Goal: Task Accomplishment & Management: Manage account settings

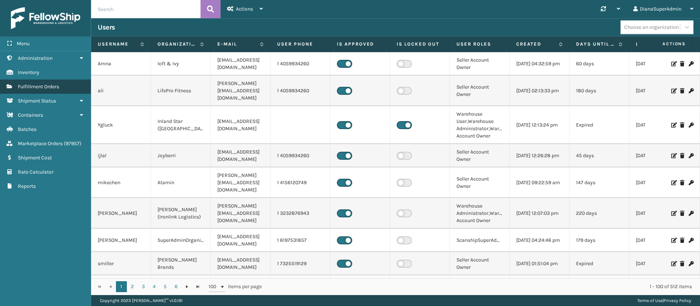
click at [57, 91] on link "Fulfillment Orders" at bounding box center [45, 86] width 91 height 14
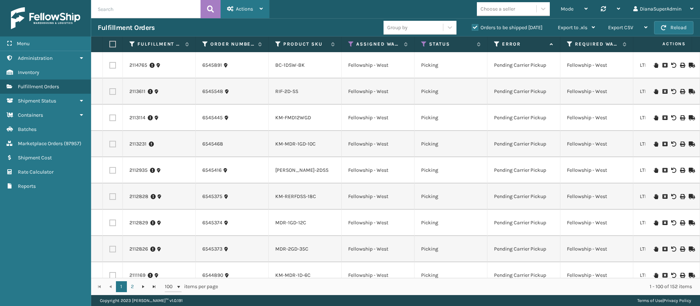
click at [260, 12] on div "Actions" at bounding box center [245, 9] width 36 height 18
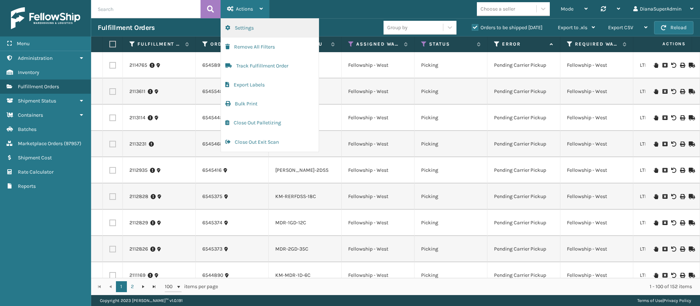
click at [263, 27] on button "Settings" at bounding box center [270, 28] width 98 height 19
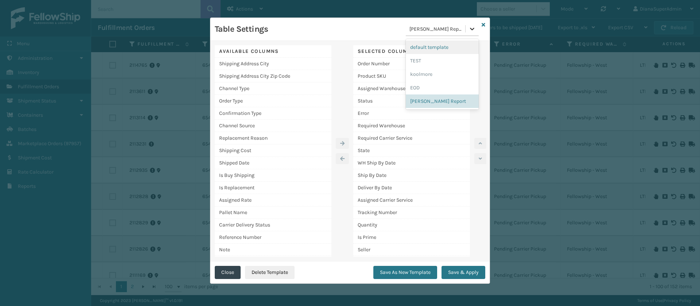
click at [471, 27] on icon at bounding box center [472, 28] width 7 height 7
click at [426, 94] on div "EOD" at bounding box center [442, 87] width 73 height 13
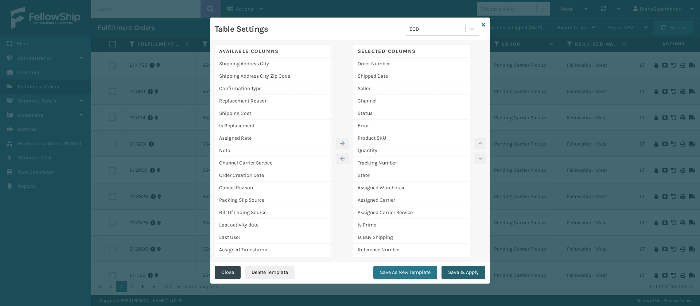
click at [454, 271] on button "Save & Apply" at bounding box center [464, 272] width 44 height 13
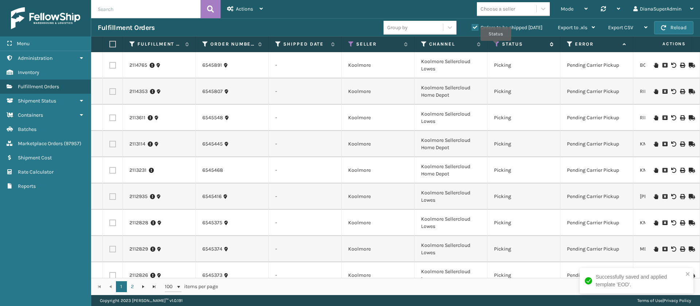
click at [496, 46] on icon at bounding box center [497, 44] width 6 height 7
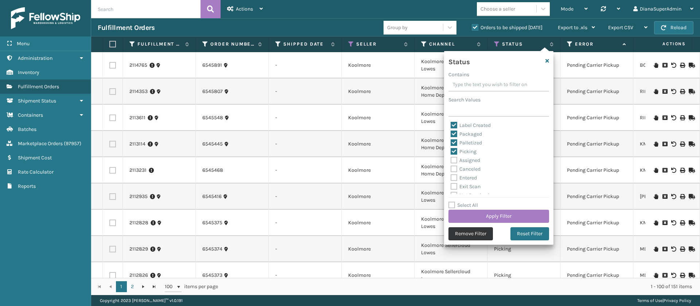
click at [479, 232] on button "Remove Filter" at bounding box center [471, 233] width 44 height 13
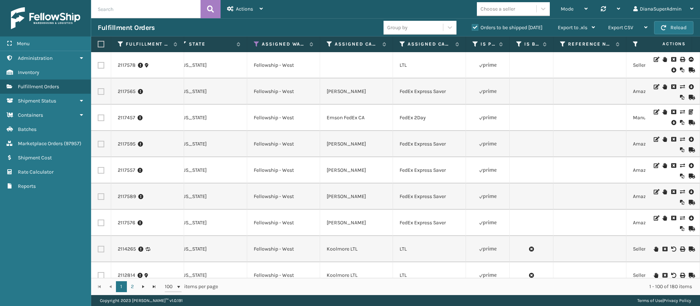
scroll to position [0, 682]
click at [254, 43] on icon at bounding box center [253, 44] width 6 height 7
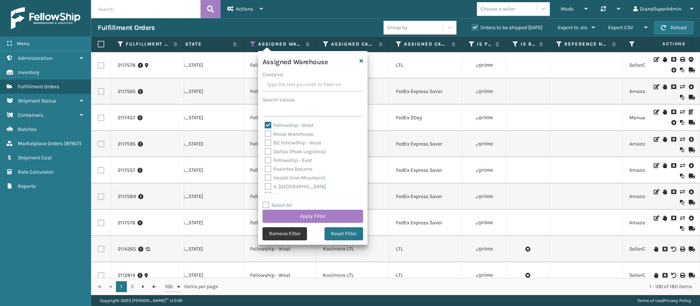
click at [288, 231] on button "Remove Filter" at bounding box center [285, 233] width 44 height 13
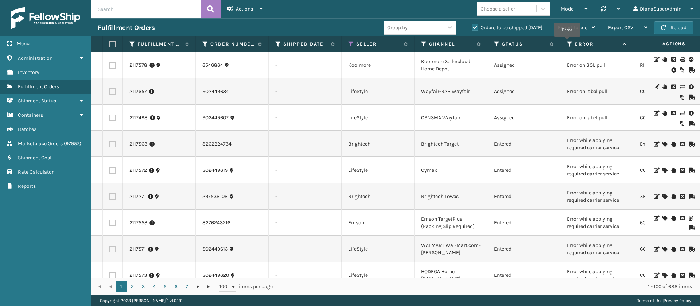
click at [567, 42] on icon at bounding box center [570, 44] width 6 height 7
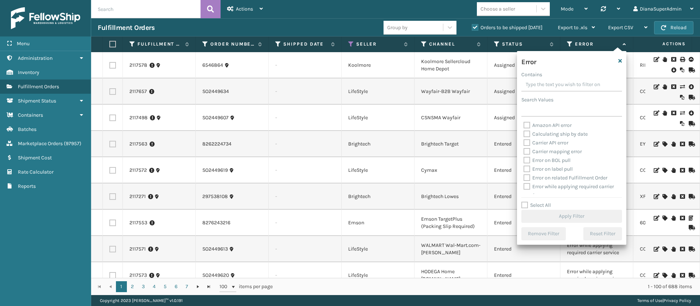
click at [525, 205] on label "Select All" at bounding box center [536, 205] width 30 height 6
click at [525, 202] on input "Select All" at bounding box center [575, 201] width 109 height 1
checkbox input "true"
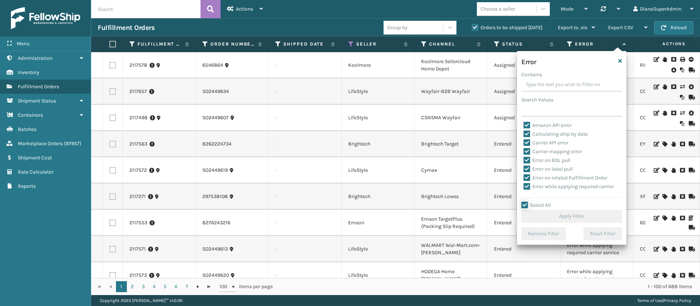
checkbox input "true"
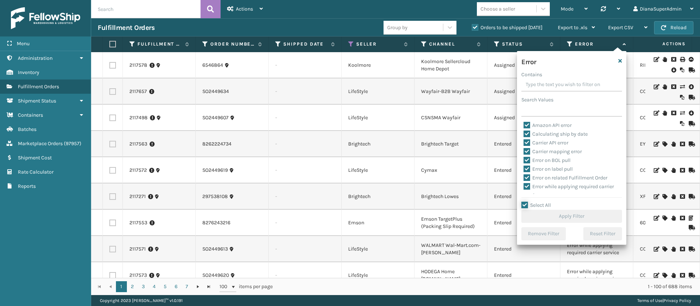
checkbox input "true"
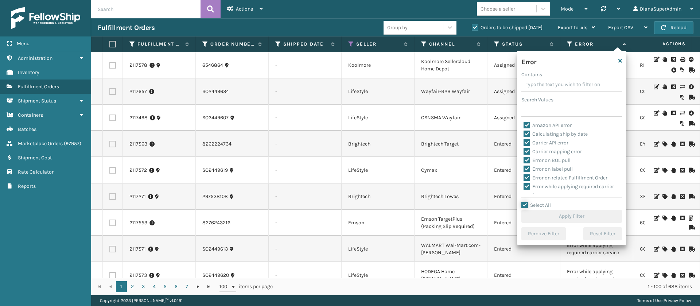
checkbox input "true"
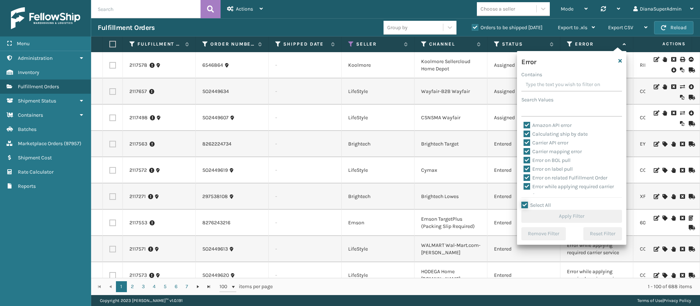
checkbox input "true"
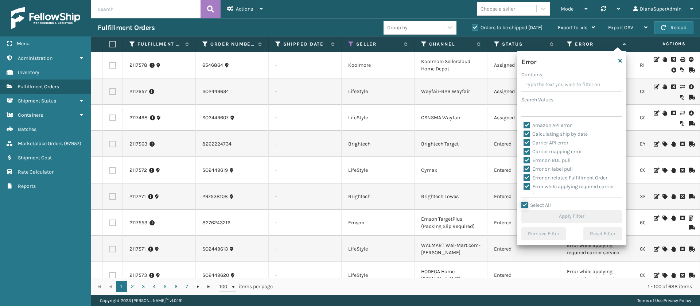
checkbox input "true"
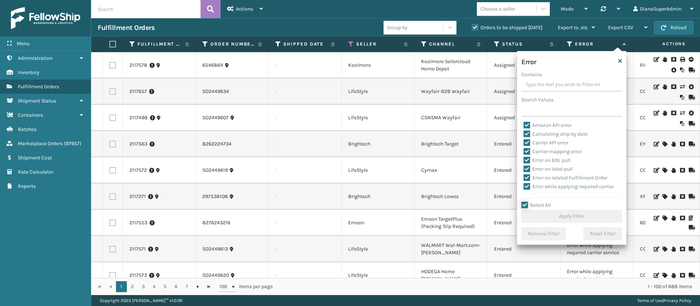
checkbox input "true"
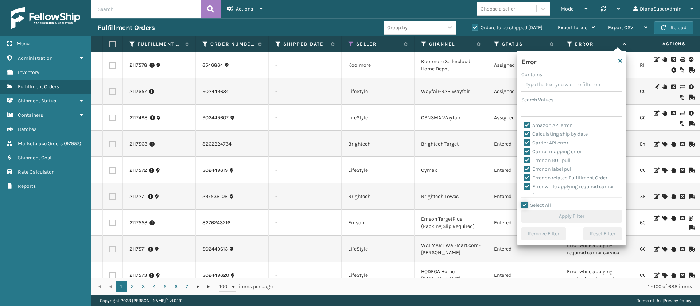
checkbox input "true"
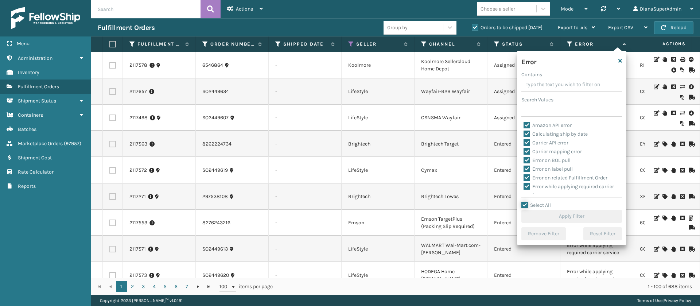
checkbox input "true"
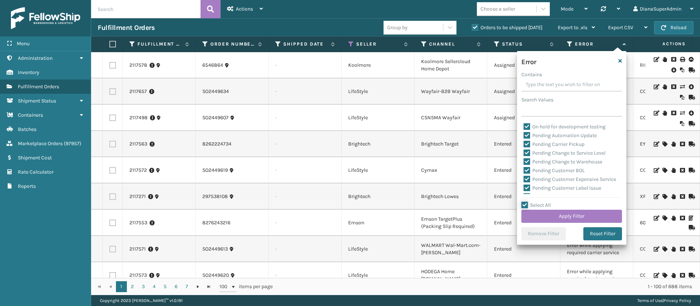
scroll to position [182, 0]
click at [526, 137] on label "Pending Automation Update" at bounding box center [560, 136] width 73 height 6
click at [524, 137] on input "Pending Automation Update" at bounding box center [524, 134] width 0 height 5
checkbox input "false"
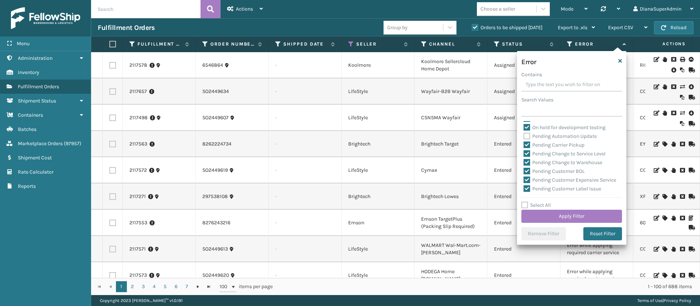
click at [526, 146] on label "Pending Carrier Pickup" at bounding box center [554, 145] width 61 height 6
click at [524, 146] on input "Pending Carrier Pickup" at bounding box center [524, 143] width 0 height 5
checkbox input "false"
drag, startPoint x: 525, startPoint y: 155, endPoint x: 525, endPoint y: 164, distance: 9.1
click at [525, 164] on div "Amazon API error Calculating ship by date Carrier API error Carrier mapping err…" at bounding box center [571, 157] width 101 height 73
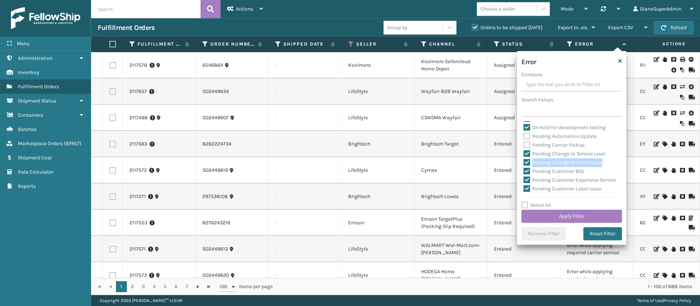
click at [525, 164] on label "Pending Change to Warehouse" at bounding box center [563, 162] width 79 height 6
click at [524, 163] on input "Pending Change to Warehouse" at bounding box center [524, 160] width 0 height 5
checkbox input "false"
click at [526, 152] on label "Pending Change to Service Level" at bounding box center [565, 154] width 82 height 6
click at [524, 152] on input "Pending Change to Service Level" at bounding box center [524, 152] width 0 height 5
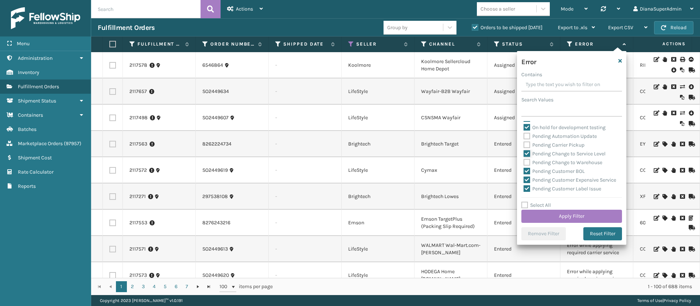
checkbox input "false"
click at [525, 171] on label "Pending Customer BOL" at bounding box center [554, 171] width 61 height 6
click at [524, 171] on input "Pending Customer BOL" at bounding box center [524, 169] width 0 height 5
checkbox input "false"
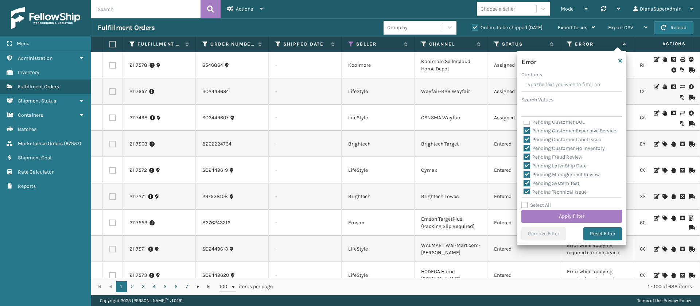
click at [528, 129] on label "Pending Customer Expensive Service" at bounding box center [570, 131] width 93 height 6
click at [524, 129] on input "Pending Customer Expensive Service" at bounding box center [524, 129] width 0 height 5
checkbox input "false"
click at [528, 143] on label "Pending Customer Label Issue" at bounding box center [563, 139] width 78 height 6
click at [524, 140] on input "Pending Customer Label Issue" at bounding box center [524, 137] width 0 height 5
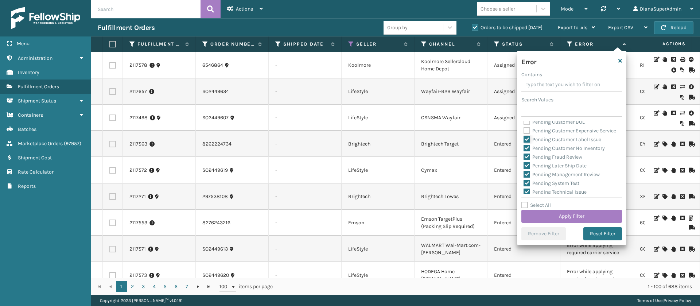
checkbox input "false"
click at [527, 151] on label "Pending Customer No Inventory" at bounding box center [564, 148] width 81 height 6
click at [524, 149] on input "Pending Customer No Inventory" at bounding box center [524, 146] width 0 height 5
checkbox input "false"
click at [526, 160] on label "Pending Fraud Review" at bounding box center [553, 157] width 59 height 6
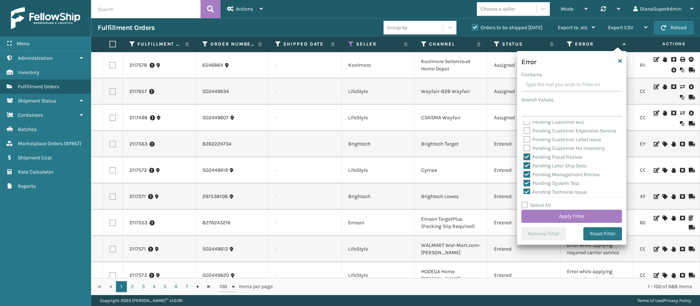
click at [524, 158] on input "Pending Fraud Review" at bounding box center [524, 155] width 0 height 5
checkbox input "false"
click at [526, 169] on label "Pending Later Ship Date" at bounding box center [555, 166] width 63 height 6
click at [524, 166] on input "Pending Later Ship Date" at bounding box center [524, 164] width 0 height 5
checkbox input "false"
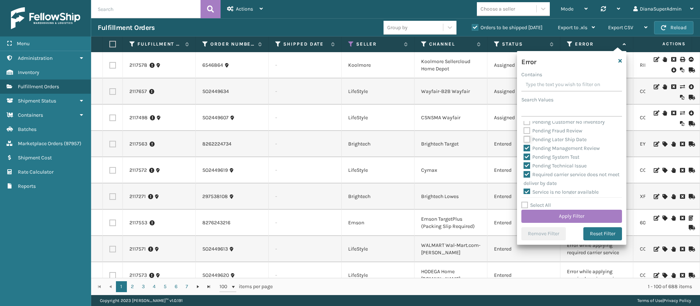
scroll to position [261, 0]
click at [526, 149] on div "Pending Management Review" at bounding box center [572, 144] width 96 height 9
click at [526, 147] on label "Pending Management Review" at bounding box center [562, 144] width 76 height 6
click at [524, 145] on input "Pending Management Review" at bounding box center [524, 142] width 0 height 5
checkbox input "false"
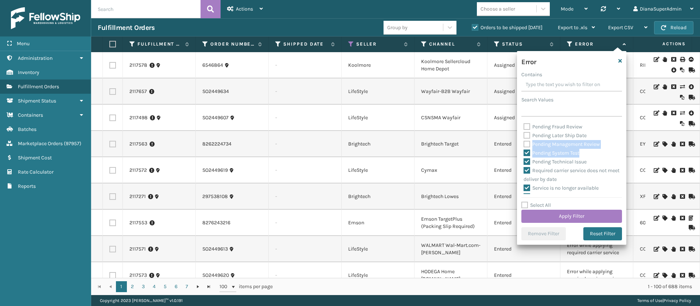
drag, startPoint x: 525, startPoint y: 156, endPoint x: 525, endPoint y: 161, distance: 5.1
click at [525, 161] on div "Amazon API error Calculating ship by date Carrier API error Carrier mapping err…" at bounding box center [571, 157] width 101 height 73
click at [525, 156] on label "Pending System Test" at bounding box center [552, 153] width 56 height 6
click at [524, 154] on input "Pending System Test" at bounding box center [524, 151] width 0 height 5
checkbox input "false"
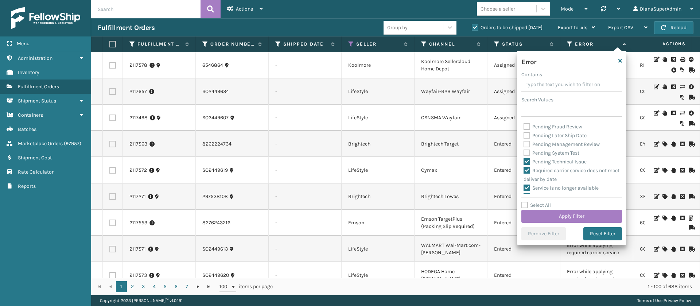
click at [525, 165] on label "Pending Technical Issue" at bounding box center [555, 162] width 63 height 6
click at [524, 162] on input "Pending Technical Issue" at bounding box center [524, 160] width 0 height 5
checkbox input "false"
click at [565, 216] on button "Apply Filter" at bounding box center [571, 216] width 101 height 13
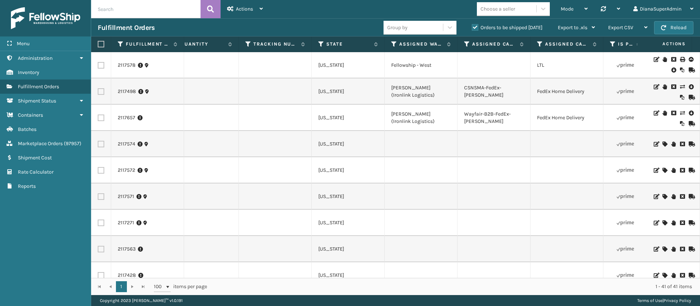
scroll to position [0, 0]
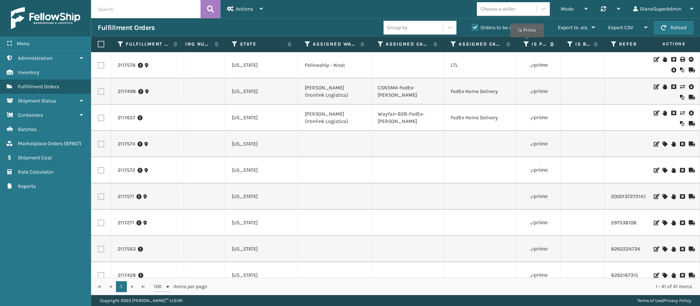
click at [527, 42] on icon at bounding box center [527, 44] width 6 height 7
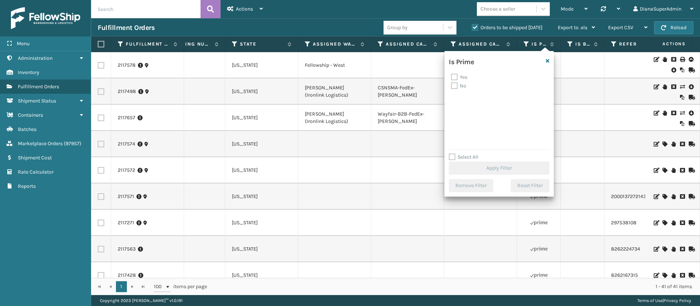
click at [452, 87] on label "No" at bounding box center [458, 86] width 15 height 6
click at [451, 86] on input "No" at bounding box center [451, 84] width 0 height 5
checkbox input "true"
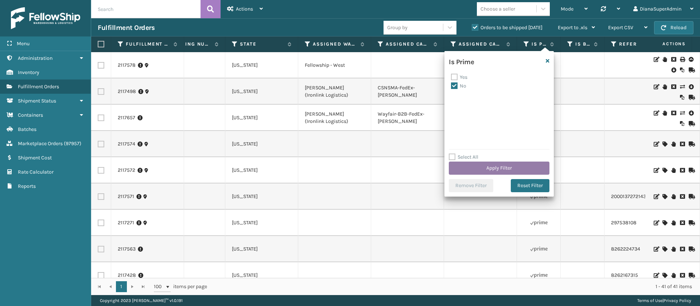
click at [514, 162] on button "Apply Filter" at bounding box center [499, 168] width 101 height 13
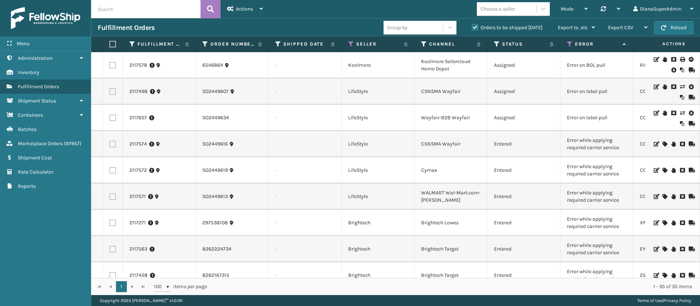
click at [663, 144] on icon at bounding box center [665, 143] width 4 height 5
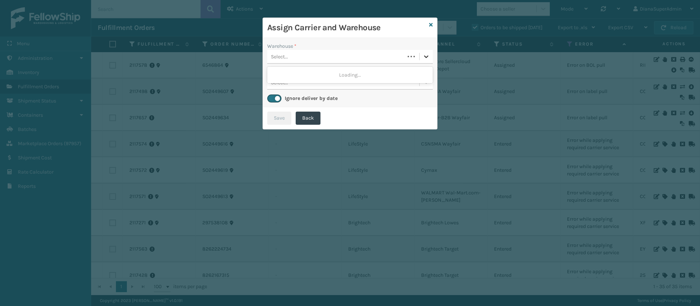
click at [424, 56] on icon at bounding box center [426, 56] width 4 height 3
click at [359, 76] on div "[PERSON_NAME] (Ironlink Logistics)" at bounding box center [350, 74] width 166 height 13
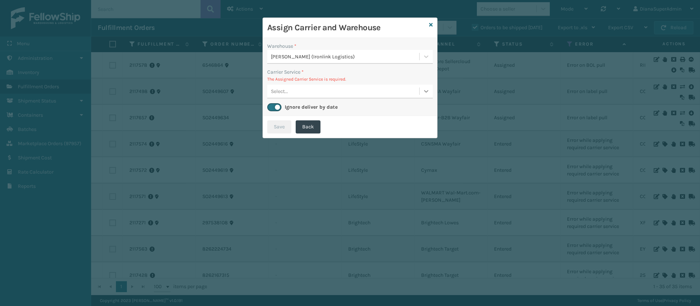
click at [430, 93] on div at bounding box center [426, 91] width 13 height 13
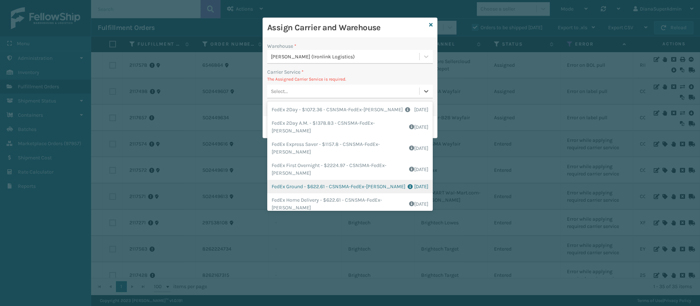
click at [298, 183] on div "FedEx Ground - $622.61 - CSNSMA-FedEx-[PERSON_NAME] Shipping Cost $622.61 Surpl…" at bounding box center [350, 186] width 166 height 13
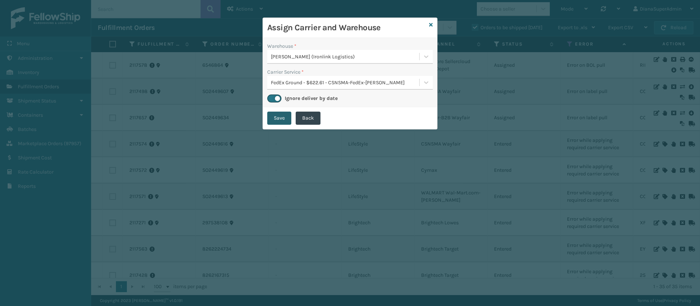
click at [275, 120] on button "Save" at bounding box center [279, 118] width 24 height 13
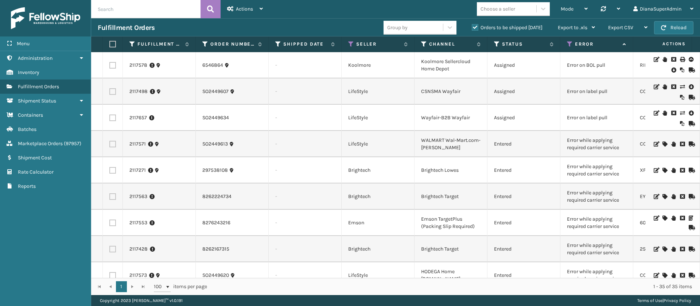
click at [654, 141] on div at bounding box center [672, 143] width 41 height 5
click at [663, 141] on icon at bounding box center [665, 143] width 4 height 5
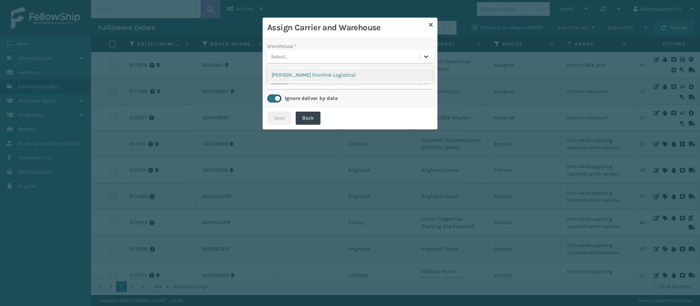
click at [432, 60] on div at bounding box center [426, 56] width 13 height 13
click at [379, 75] on div "[PERSON_NAME] (Ironlink Logistics)" at bounding box center [350, 74] width 166 height 13
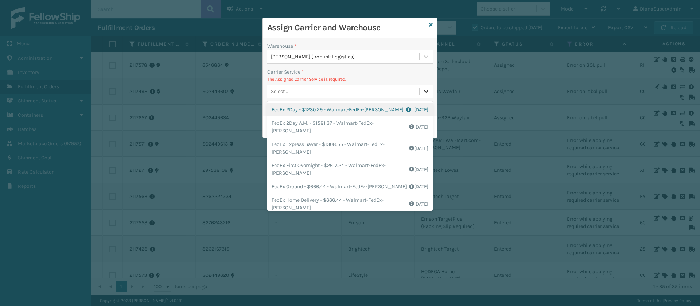
click at [428, 88] on icon at bounding box center [426, 91] width 7 height 7
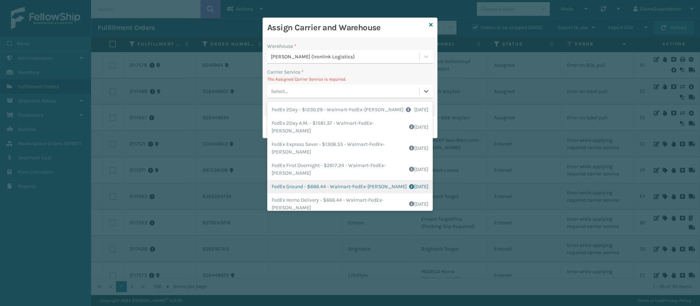
click at [296, 183] on div "FedEx Ground - $666.44 - Walmart-FedEx-[PERSON_NAME] Shipping Cost $666.44 Surp…" at bounding box center [350, 186] width 166 height 13
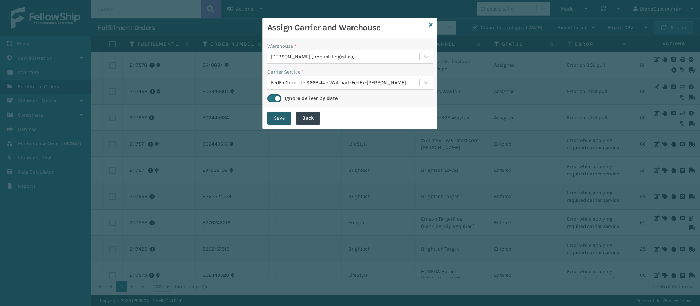
click at [282, 116] on button "Save" at bounding box center [279, 118] width 24 height 13
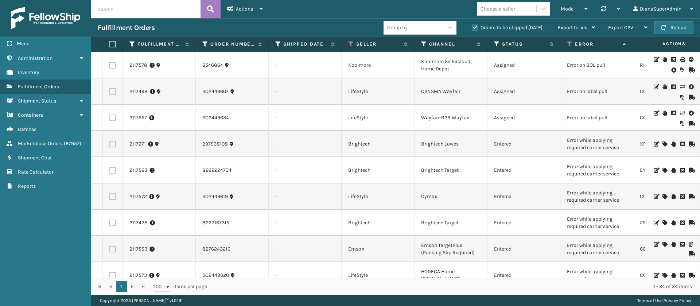
click at [663, 142] on icon at bounding box center [665, 143] width 4 height 5
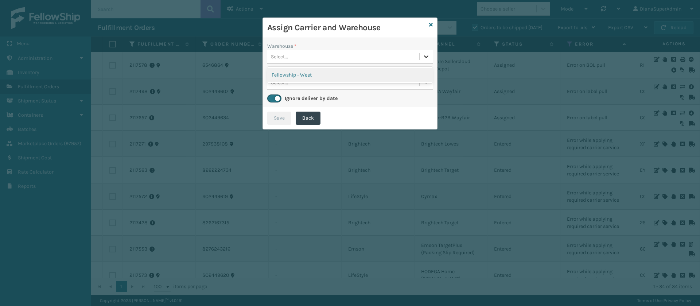
click at [426, 58] on icon at bounding box center [426, 56] width 7 height 7
click at [393, 77] on div "Fellowship - West" at bounding box center [350, 74] width 166 height 13
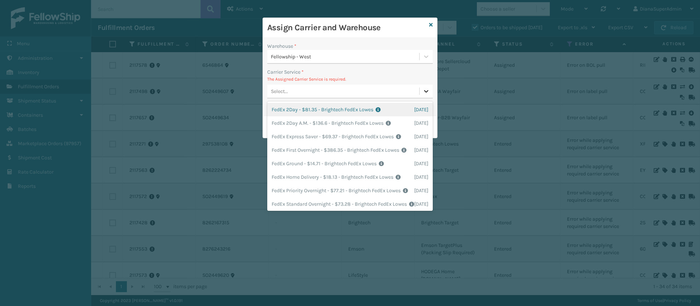
click at [422, 90] on div at bounding box center [426, 91] width 13 height 13
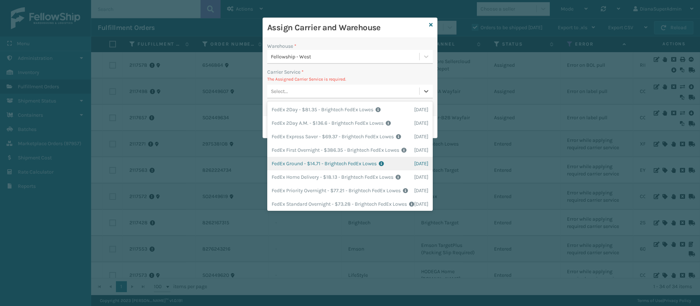
click at [290, 170] on div "FedEx Ground - $14.71 - Brightech FedEx Lowes Shipping Cost $14.71 Surplus Cost…" at bounding box center [350, 163] width 166 height 13
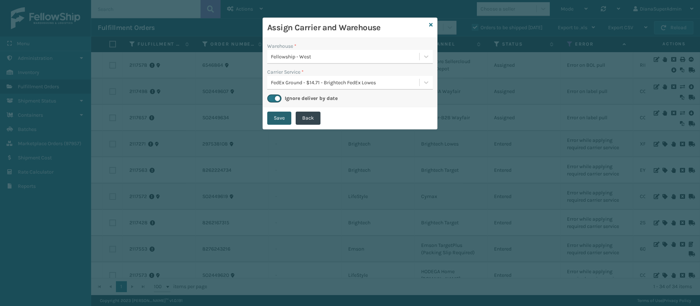
click at [276, 116] on button "Save" at bounding box center [279, 118] width 24 height 13
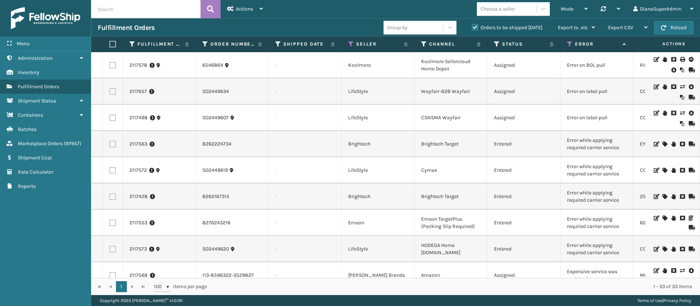
click at [663, 145] on icon at bounding box center [665, 143] width 4 height 5
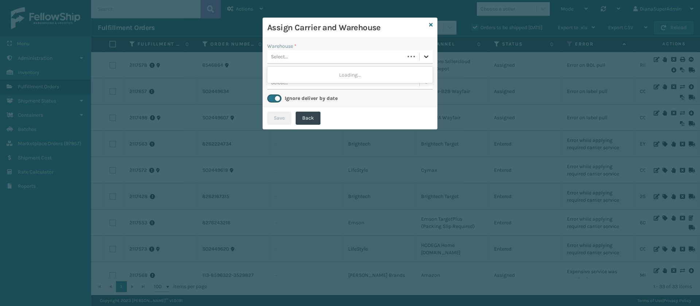
click at [423, 54] on icon at bounding box center [426, 56] width 7 height 7
click at [393, 69] on div "Fellowship - West" at bounding box center [350, 74] width 166 height 13
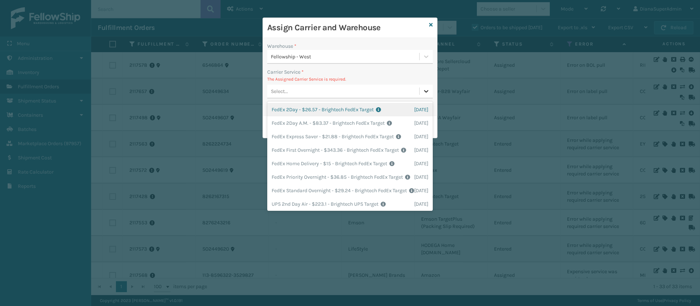
click at [427, 93] on icon at bounding box center [426, 91] width 7 height 7
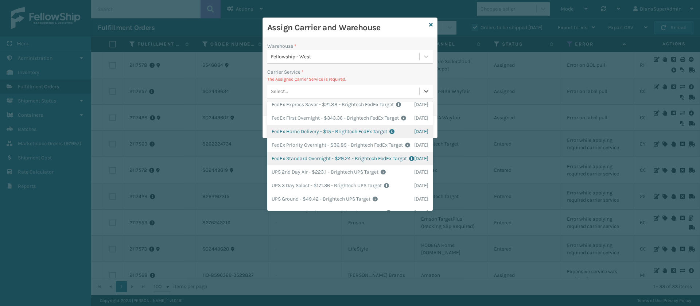
scroll to position [32, 0]
click at [305, 139] on div "FedEx Home Delivery - $15 - Brightech FedEx Target Shipping Cost $15 Surplus Co…" at bounding box center [350, 131] width 166 height 13
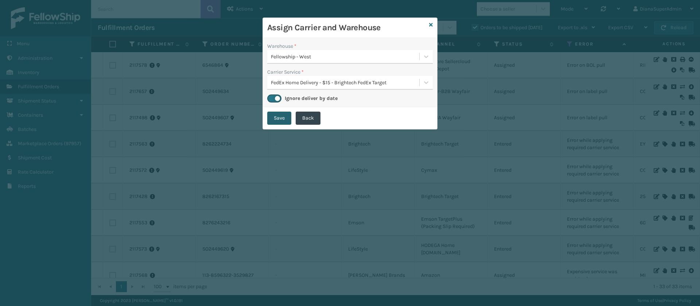
click at [285, 116] on button "Save" at bounding box center [279, 118] width 24 height 13
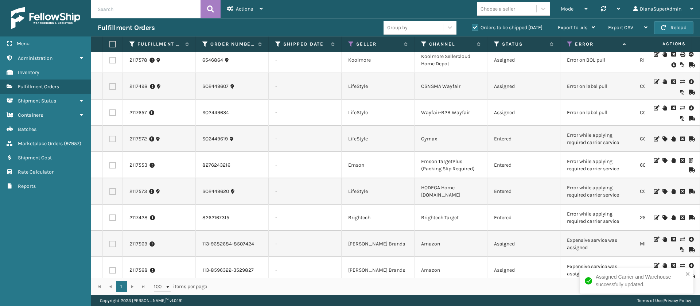
scroll to position [7, 0]
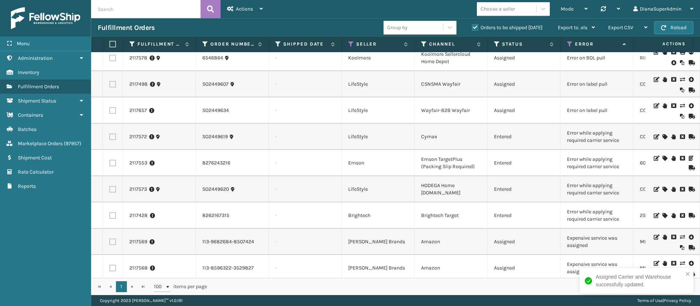
click at [663, 135] on icon at bounding box center [665, 136] width 4 height 5
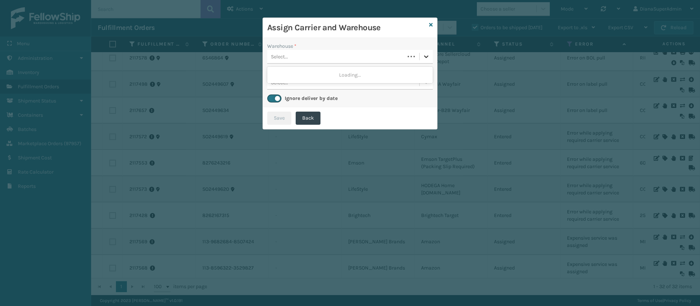
click at [425, 58] on icon at bounding box center [426, 56] width 7 height 7
click at [368, 77] on div "[PERSON_NAME] (Ironlink Logistics)" at bounding box center [350, 74] width 166 height 13
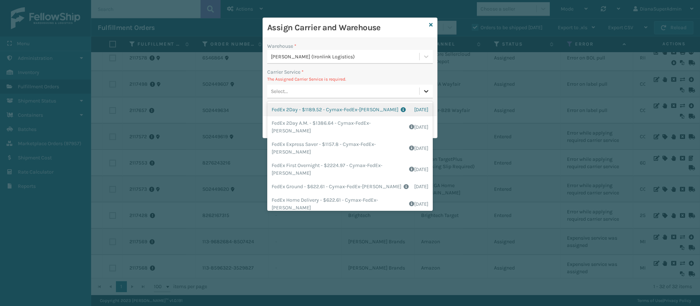
click at [430, 95] on div at bounding box center [426, 91] width 13 height 13
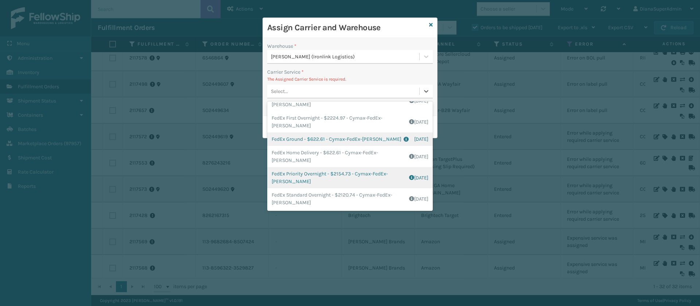
scroll to position [0, 0]
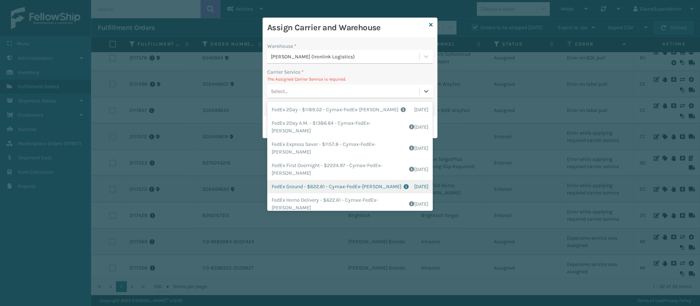
click at [292, 189] on div "FedEx Ground - $622.61 - Cymax-FedEx-[PERSON_NAME] Shipping Cost $622.61 Surplu…" at bounding box center [350, 186] width 166 height 13
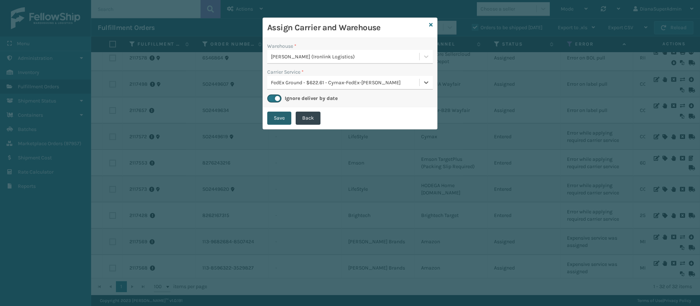
click at [280, 116] on button "Save" at bounding box center [279, 118] width 24 height 13
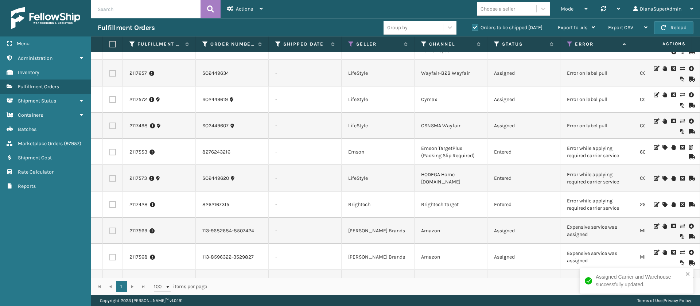
scroll to position [19, 0]
click at [663, 148] on icon at bounding box center [665, 146] width 4 height 5
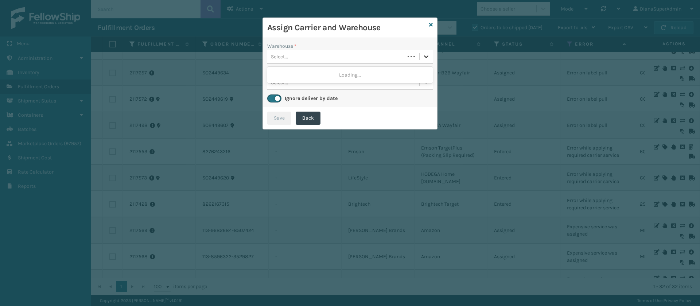
click at [425, 57] on icon at bounding box center [426, 56] width 4 height 3
click at [357, 71] on div "Fellowship - East" at bounding box center [350, 74] width 166 height 13
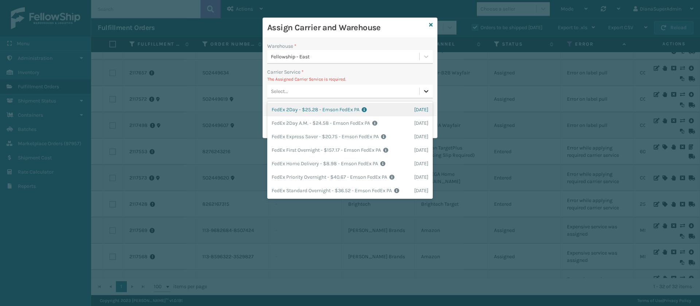
click at [426, 91] on icon at bounding box center [426, 91] width 4 height 3
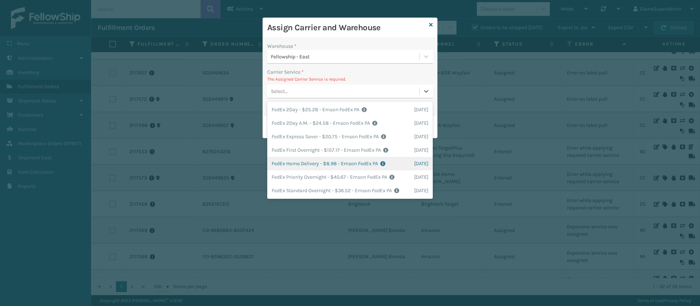
click at [296, 165] on div "FedEx Home Delivery - $8.98 - Emson FedEx PA Shipping Cost $8.98 Surplus Cost $…" at bounding box center [350, 163] width 166 height 13
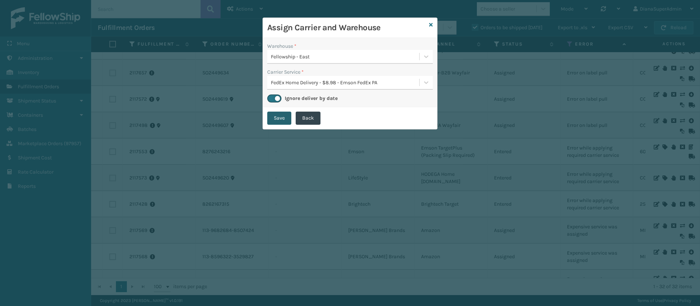
click at [280, 120] on button "Save" at bounding box center [279, 118] width 24 height 13
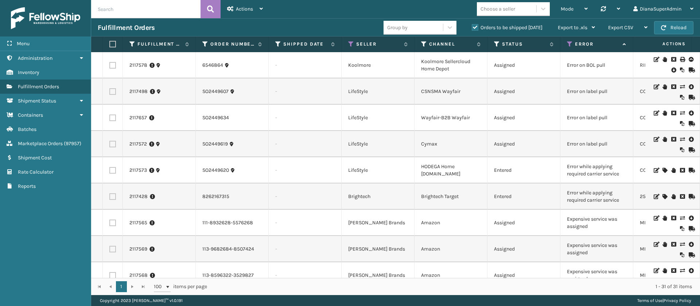
scroll to position [15, 0]
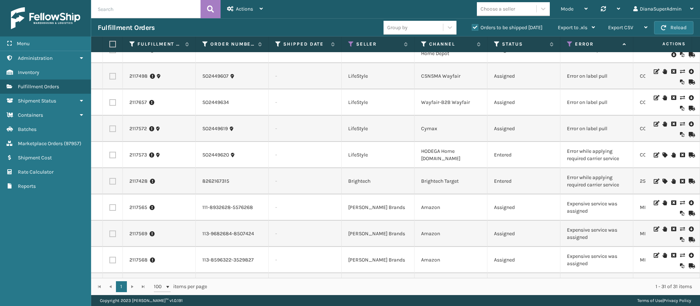
click at [663, 154] on icon at bounding box center [665, 154] width 4 height 5
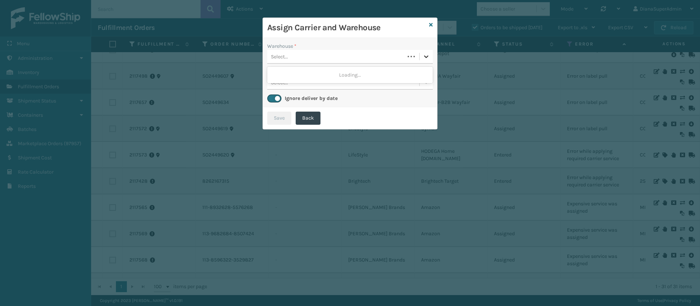
click at [425, 58] on icon at bounding box center [426, 56] width 7 height 7
click at [384, 74] on div "[PERSON_NAME] (Ironlink Logistics)" at bounding box center [350, 74] width 166 height 13
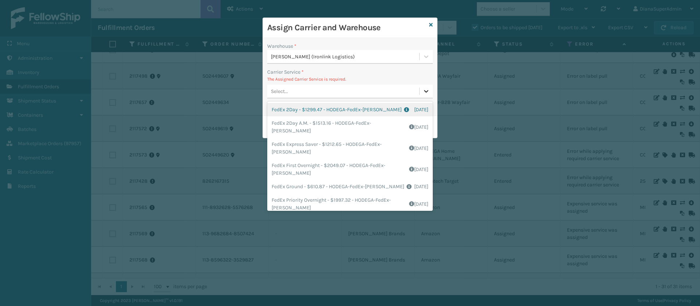
click at [424, 94] on icon at bounding box center [426, 91] width 7 height 7
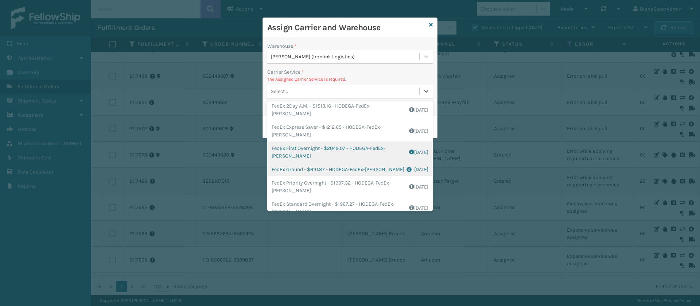
scroll to position [26, 0]
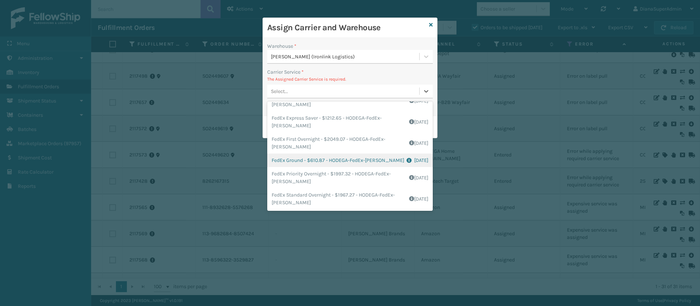
click at [294, 161] on div "FedEx Ground - $610.87 - HODEGA-FedEx-[PERSON_NAME] Shipping Cost $610.87 Surpl…" at bounding box center [350, 160] width 166 height 13
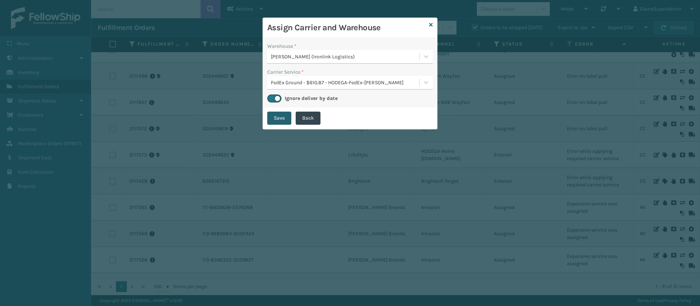
click at [277, 119] on button "Save" at bounding box center [279, 118] width 24 height 13
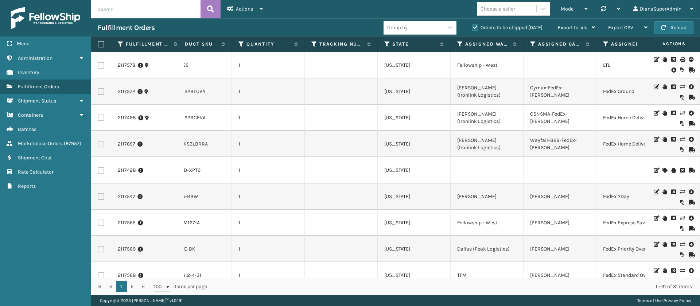
scroll to position [0, 496]
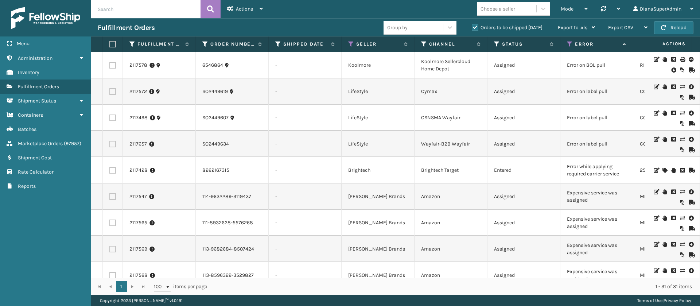
click at [663, 171] on icon at bounding box center [665, 170] width 4 height 5
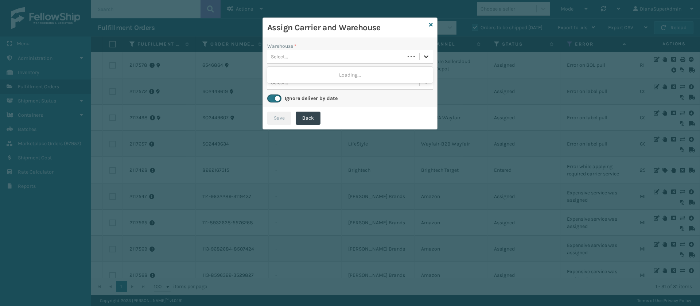
click at [423, 58] on icon at bounding box center [426, 56] width 7 height 7
click at [401, 71] on div "Fellowship - West" at bounding box center [350, 74] width 166 height 13
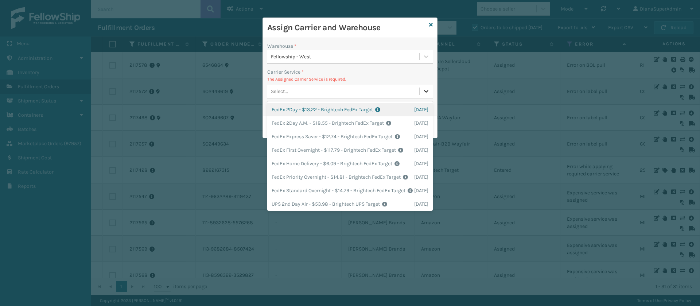
click at [424, 92] on icon at bounding box center [426, 91] width 7 height 7
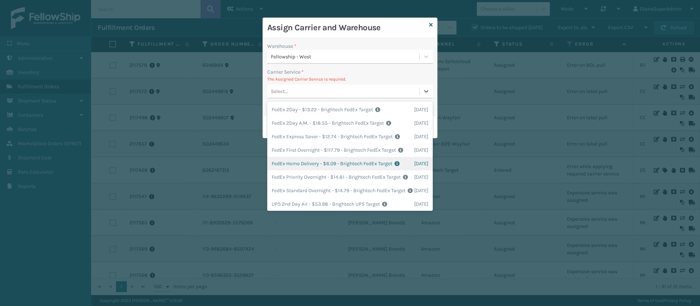
click at [300, 170] on div "FedEx Home Delivery - $6.09 - Brightech FedEx Target Shipping Cost $6.09 Surplu…" at bounding box center [350, 163] width 166 height 13
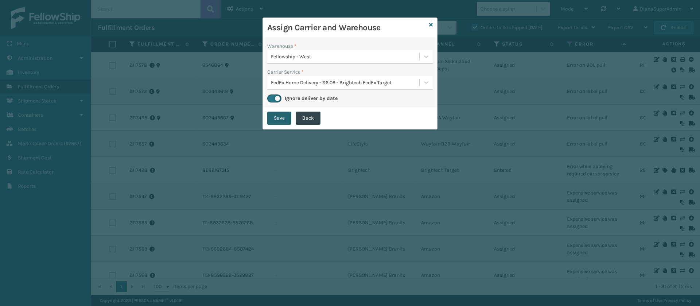
click at [278, 113] on button "Save" at bounding box center [279, 118] width 24 height 13
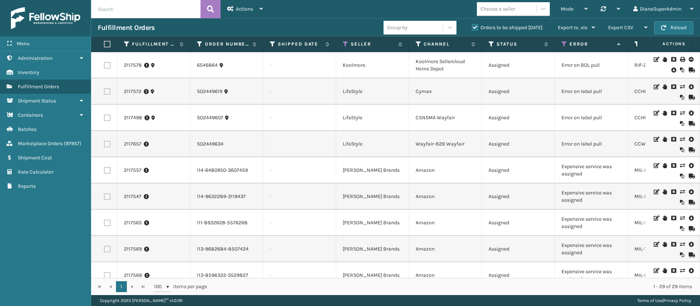
click at [680, 165] on icon at bounding box center [682, 165] width 4 height 5
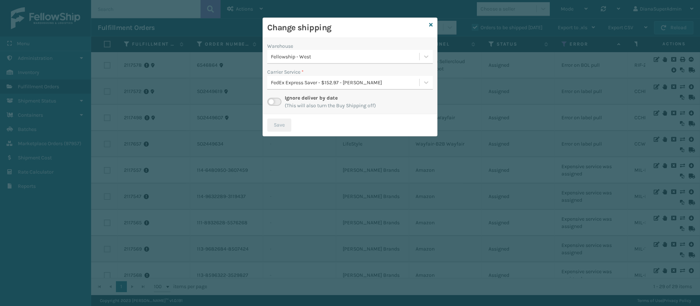
click at [274, 101] on label at bounding box center [274, 102] width 14 height 8
click at [272, 101] on input "checkbox" at bounding box center [269, 100] width 5 height 5
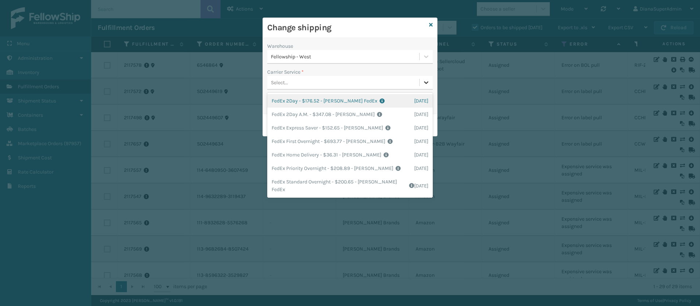
click at [427, 81] on icon at bounding box center [426, 82] width 7 height 7
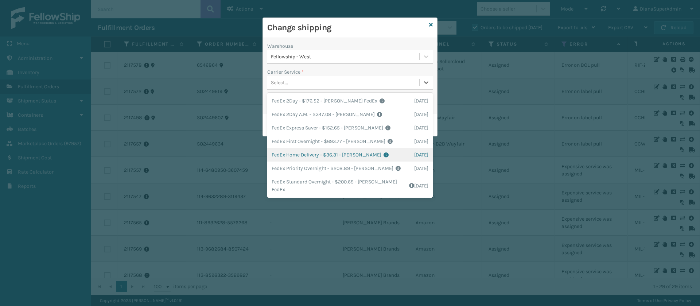
click at [306, 159] on div "FedEx Home Delivery - $36.31 - [PERSON_NAME] FedEx Shipping Cost $31.85 Surplus…" at bounding box center [350, 154] width 166 height 13
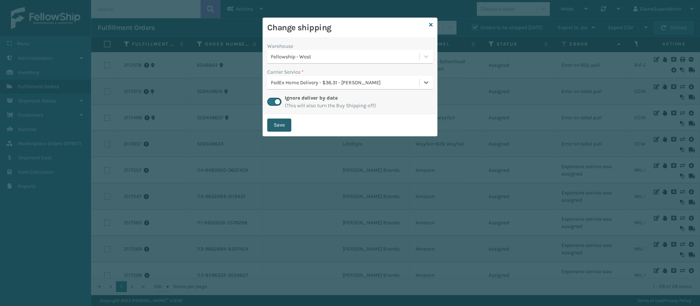
click at [277, 120] on button "Save" at bounding box center [279, 125] width 24 height 13
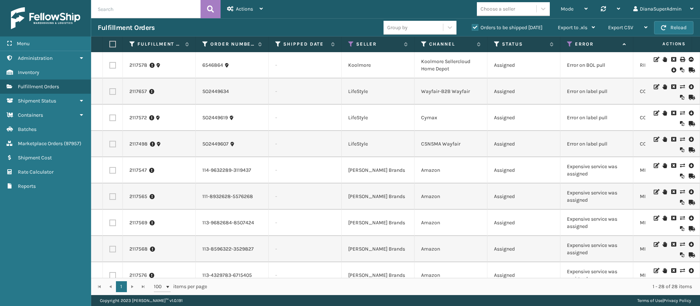
click at [680, 165] on icon at bounding box center [682, 165] width 4 height 5
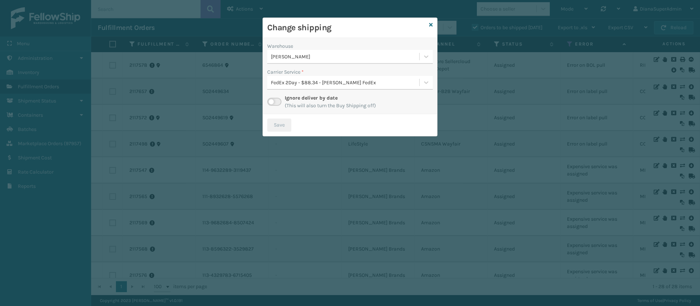
click at [270, 102] on label at bounding box center [274, 102] width 14 height 8
click at [270, 102] on input "checkbox" at bounding box center [269, 100] width 5 height 5
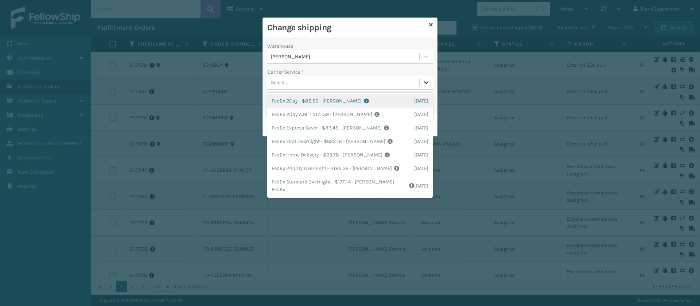
click at [425, 82] on icon at bounding box center [426, 82] width 4 height 3
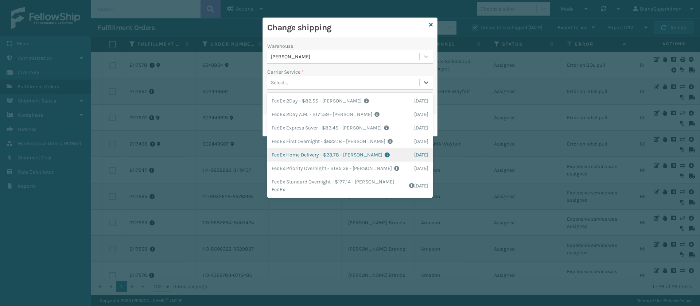
click at [306, 155] on div "FedEx Home Delivery - $23.78 - [PERSON_NAME] FedEx Shipping Cost $20.86 Surplus…" at bounding box center [350, 154] width 166 height 13
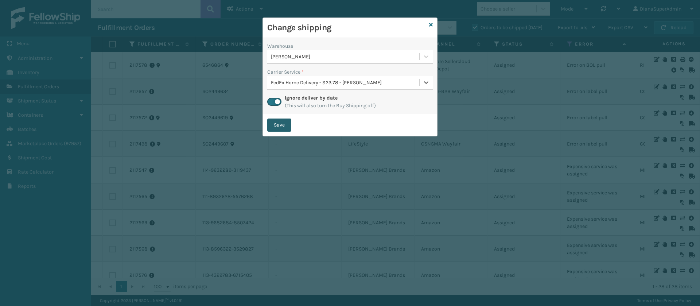
click at [274, 123] on button "Save" at bounding box center [279, 125] width 24 height 13
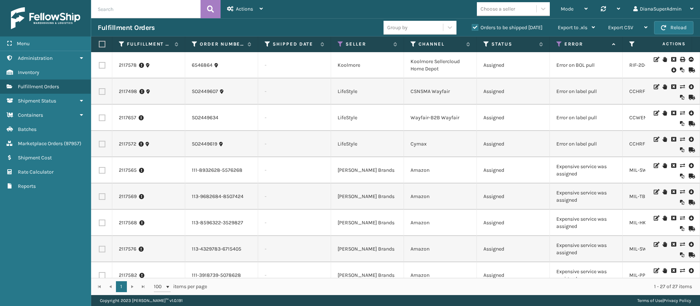
scroll to position [0, 0]
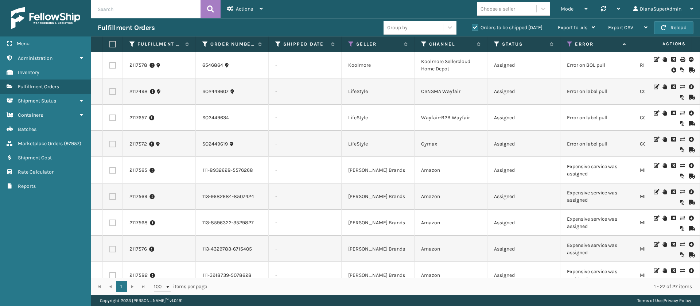
click at [680, 165] on icon at bounding box center [682, 165] width 4 height 5
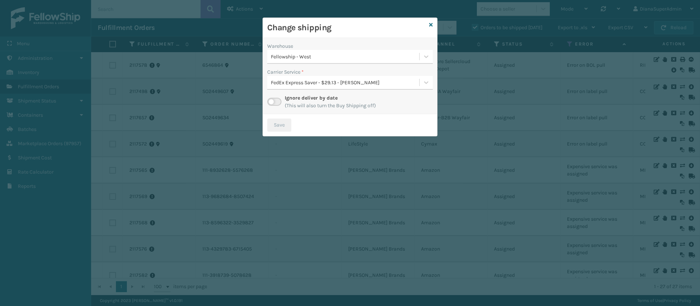
click at [274, 98] on label at bounding box center [274, 102] width 14 height 8
click at [272, 98] on input "checkbox" at bounding box center [269, 100] width 5 height 5
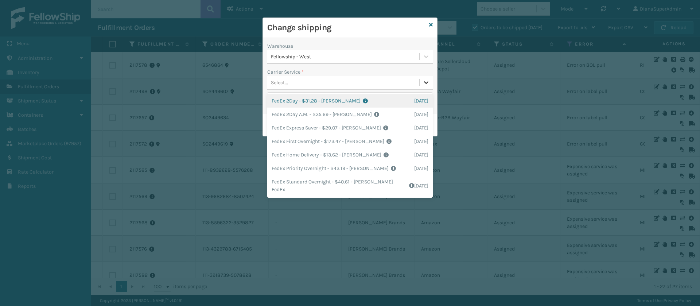
click at [431, 85] on div at bounding box center [426, 82] width 13 height 13
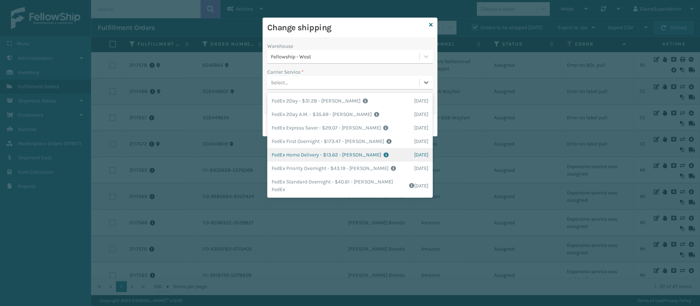
click at [304, 151] on div "FedEx Home Delivery - $13.62 - [PERSON_NAME] FedEx Shipping Cost $11.95 Surplus…" at bounding box center [350, 154] width 166 height 13
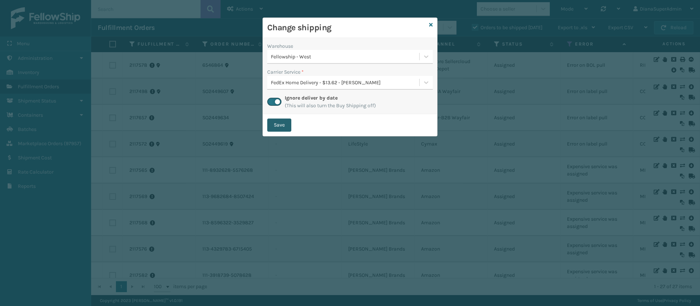
click at [280, 124] on button "Save" at bounding box center [279, 125] width 24 height 13
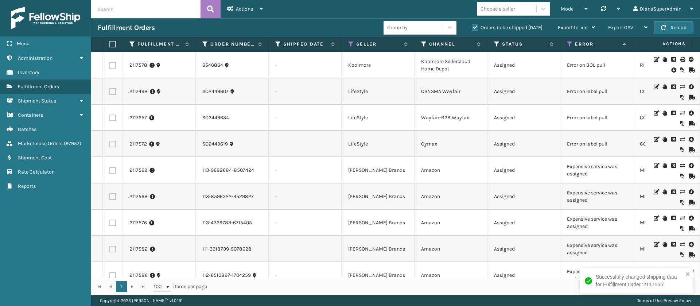
scroll to position [8, 0]
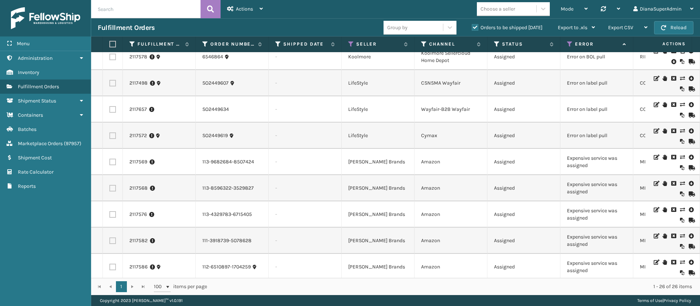
click at [680, 155] on icon at bounding box center [682, 157] width 4 height 5
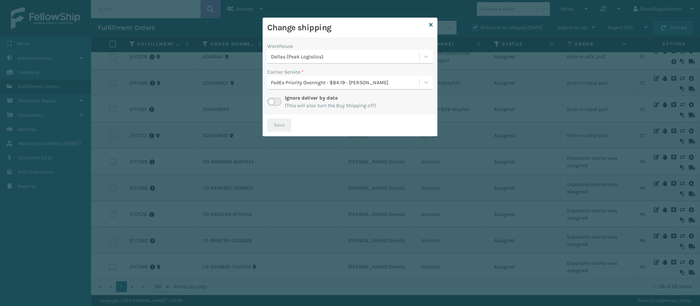
click at [269, 99] on label at bounding box center [274, 102] width 14 height 8
click at [269, 99] on input "checkbox" at bounding box center [269, 100] width 5 height 5
click at [425, 84] on icon at bounding box center [426, 82] width 7 height 7
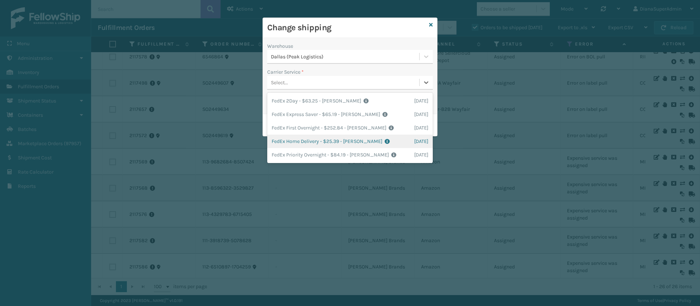
click at [298, 144] on div "FedEx Home Delivery - $25.39 - [PERSON_NAME] FedEx Shipping Cost $22.27 Surplus…" at bounding box center [350, 141] width 166 height 13
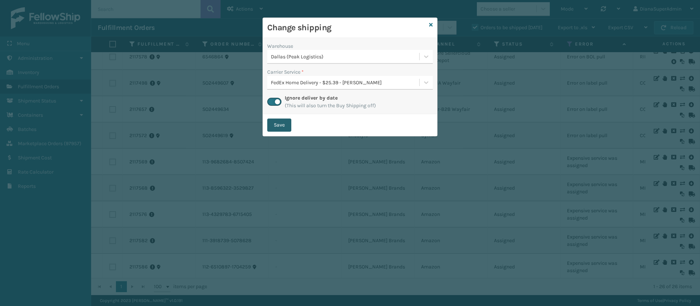
click at [279, 124] on button "Save" at bounding box center [279, 125] width 24 height 13
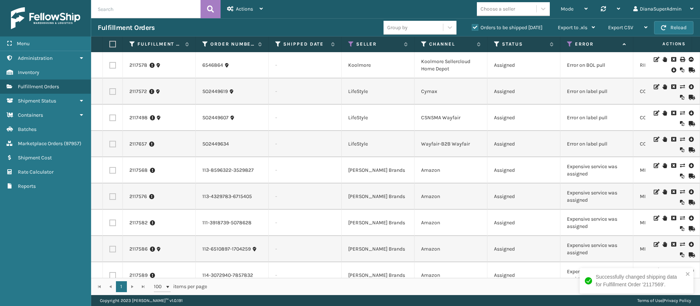
click at [680, 165] on icon at bounding box center [682, 165] width 4 height 5
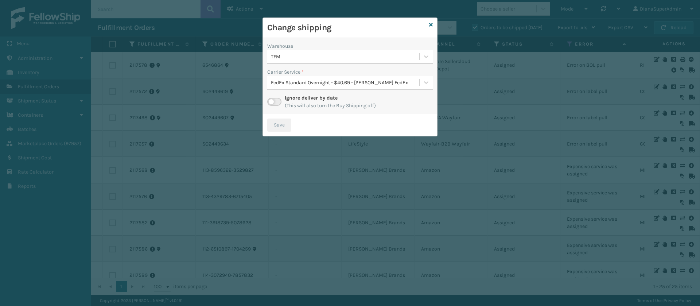
click at [275, 100] on label at bounding box center [274, 102] width 14 height 8
click at [272, 100] on input "checkbox" at bounding box center [269, 100] width 5 height 5
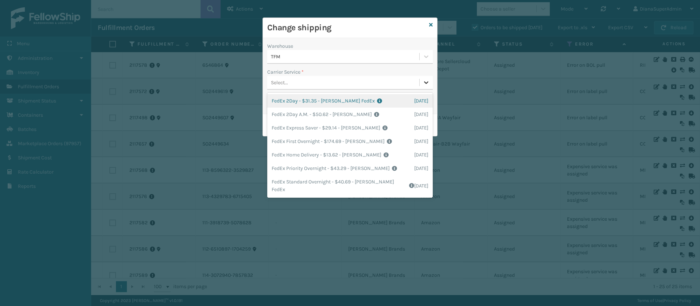
click at [424, 81] on icon at bounding box center [426, 82] width 7 height 7
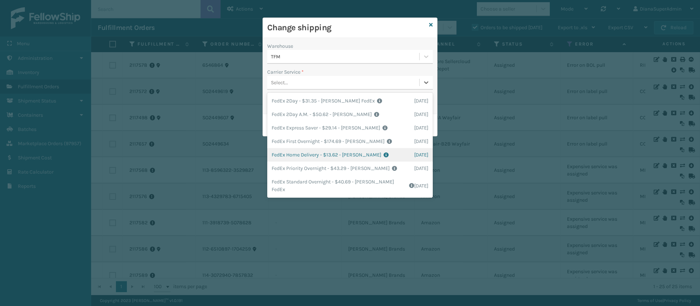
click at [300, 152] on div "FedEx Home Delivery - $13.62 - [PERSON_NAME] FedEx Shipping Cost $11.95 Surplus…" at bounding box center [350, 154] width 166 height 13
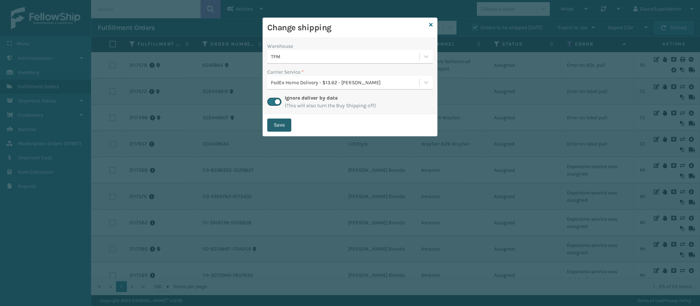
click at [285, 122] on button "Save" at bounding box center [279, 125] width 24 height 13
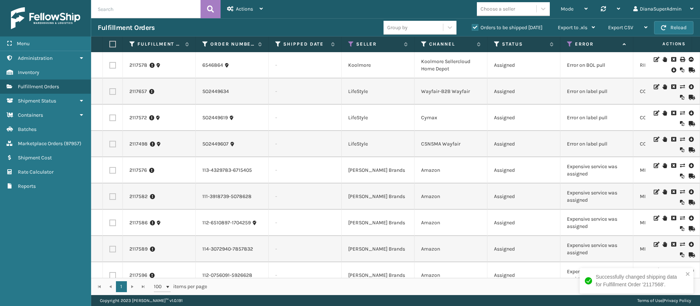
click at [680, 165] on icon at bounding box center [682, 165] width 4 height 5
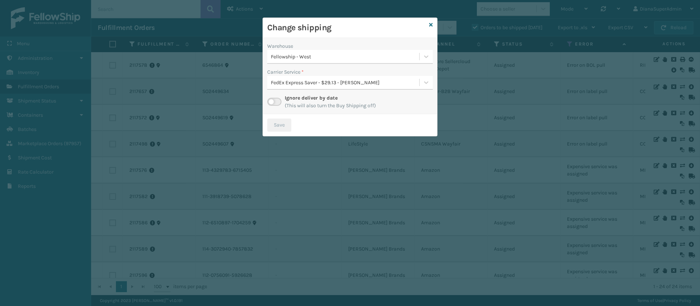
click at [273, 100] on label at bounding box center [274, 102] width 14 height 8
click at [272, 100] on input "checkbox" at bounding box center [269, 100] width 5 height 5
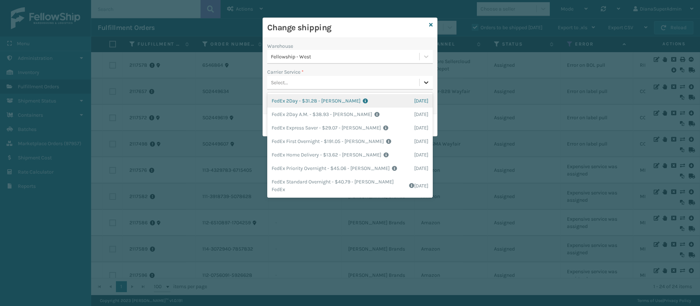
click at [424, 83] on icon at bounding box center [426, 82] width 7 height 7
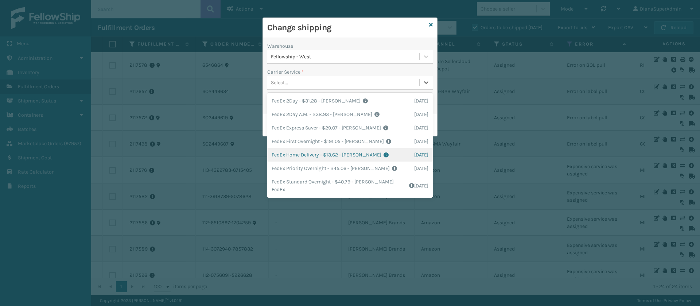
click at [301, 151] on div "FedEx Home Delivery - $13.62 - [PERSON_NAME] FedEx Shipping Cost $11.95 Surplus…" at bounding box center [350, 154] width 166 height 13
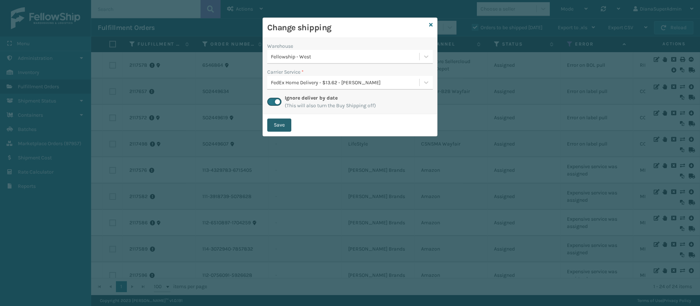
click at [282, 124] on button "Save" at bounding box center [279, 125] width 24 height 13
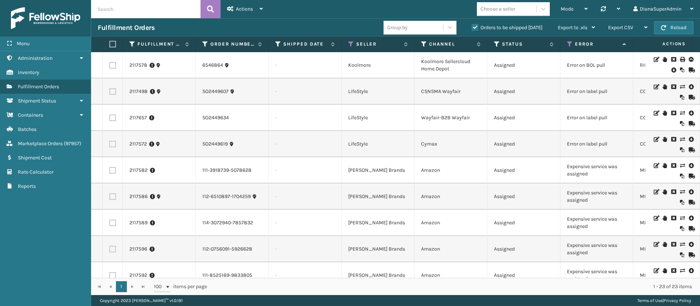
click at [680, 166] on icon at bounding box center [682, 165] width 4 height 5
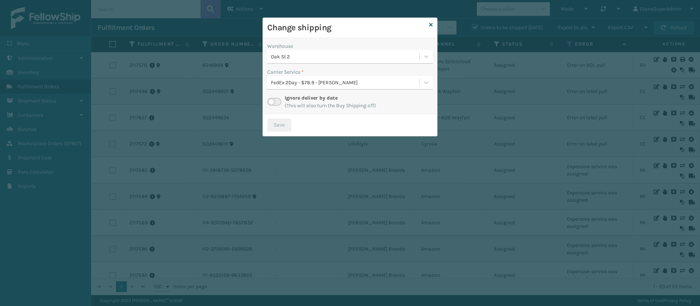
click at [277, 101] on label at bounding box center [274, 102] width 14 height 8
click at [272, 101] on input "checkbox" at bounding box center [269, 100] width 5 height 5
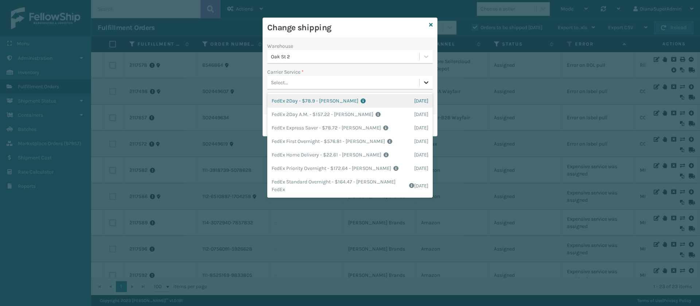
click at [423, 84] on icon at bounding box center [426, 82] width 7 height 7
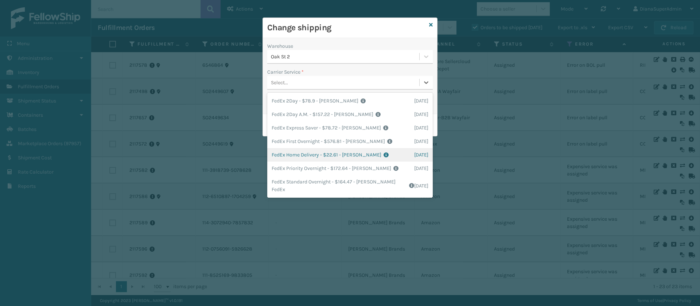
click at [302, 150] on div "FedEx Home Delivery - $22.61 - [PERSON_NAME] FedEx Shipping Cost $19.83 Surplus…" at bounding box center [350, 154] width 166 height 13
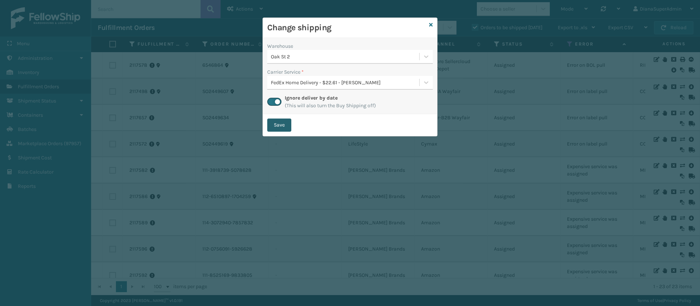
click at [287, 120] on button "Save" at bounding box center [279, 125] width 24 height 13
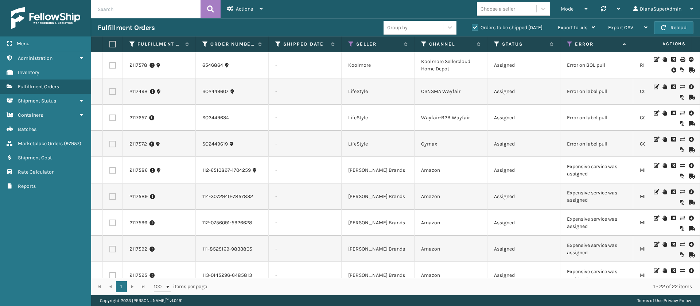
click at [680, 166] on icon at bounding box center [682, 165] width 4 height 5
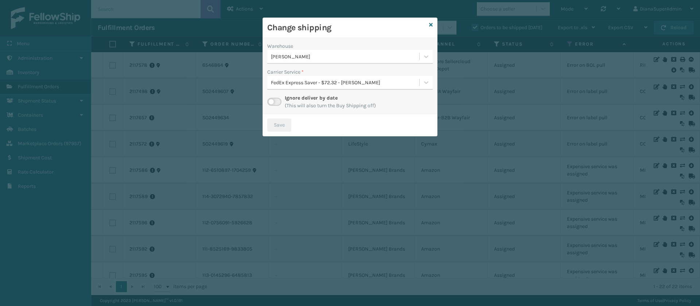
click at [276, 102] on label at bounding box center [274, 102] width 14 height 8
click at [272, 102] on input "checkbox" at bounding box center [269, 100] width 5 height 5
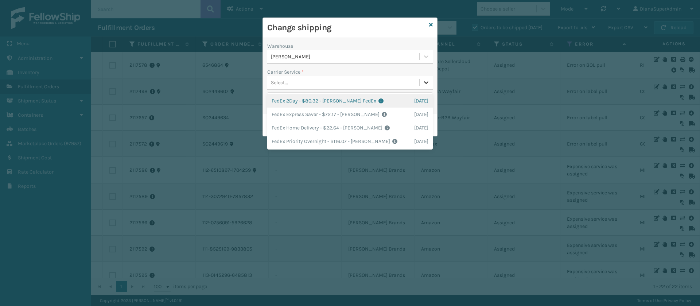
click at [425, 82] on icon at bounding box center [426, 82] width 4 height 3
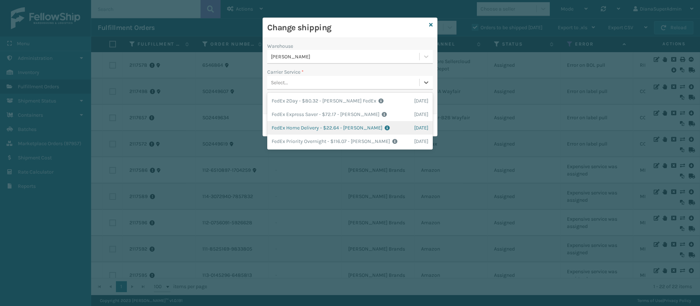
click at [297, 125] on div "FedEx Home Delivery - $22.64 - [PERSON_NAME] FedEx Shipping Cost $19.86 Surplus…" at bounding box center [350, 127] width 166 height 13
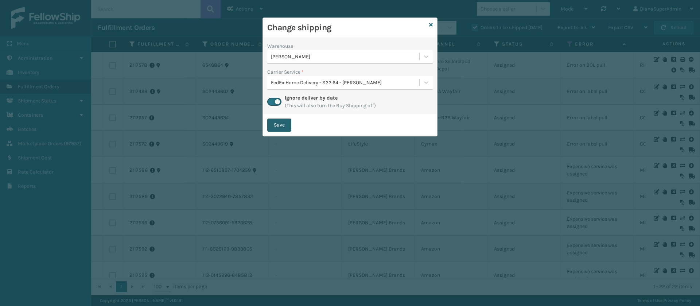
click at [285, 125] on button "Save" at bounding box center [279, 125] width 24 height 13
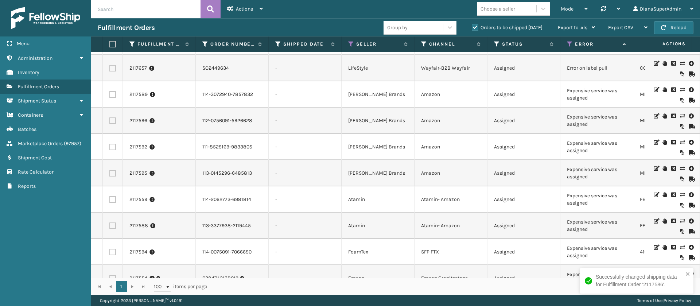
scroll to position [0, 0]
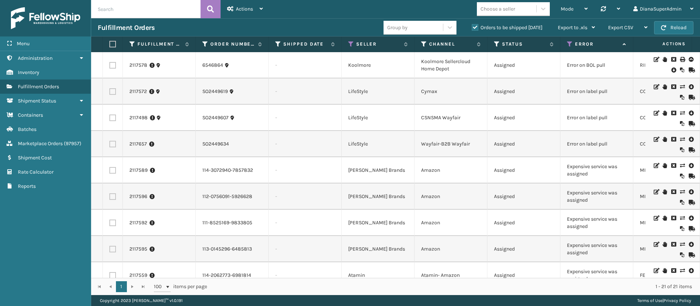
click at [680, 167] on icon at bounding box center [682, 165] width 4 height 5
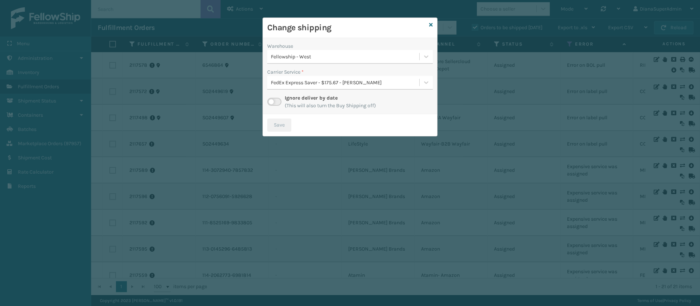
click at [276, 99] on label at bounding box center [274, 102] width 14 height 8
click at [272, 99] on input "checkbox" at bounding box center [269, 100] width 5 height 5
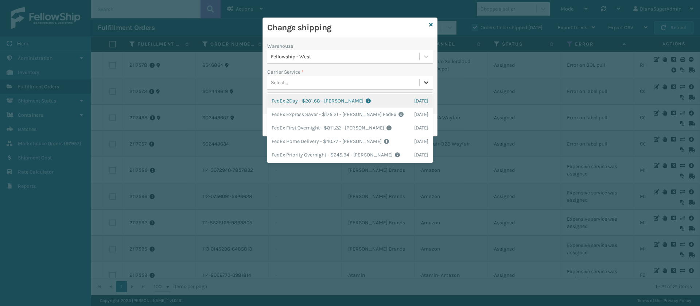
click at [425, 82] on icon at bounding box center [426, 82] width 4 height 3
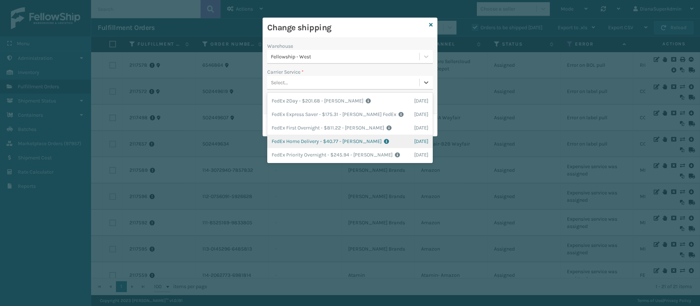
click at [296, 143] on div "FedEx Home Delivery - $40.77 - [PERSON_NAME] FedEx Shipping Cost $35.76 Surplus…" at bounding box center [350, 141] width 166 height 13
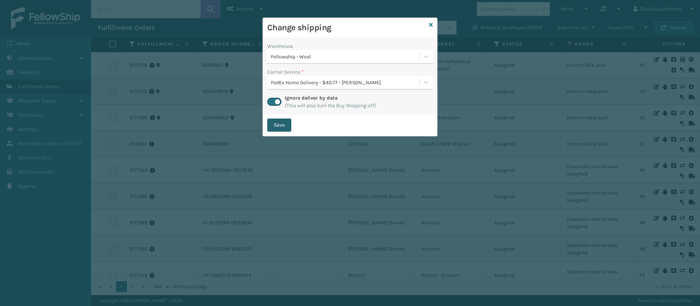
click at [283, 128] on button "Save" at bounding box center [279, 125] width 24 height 13
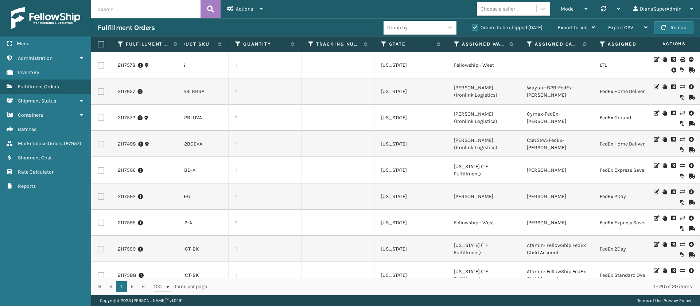
scroll to position [0, 503]
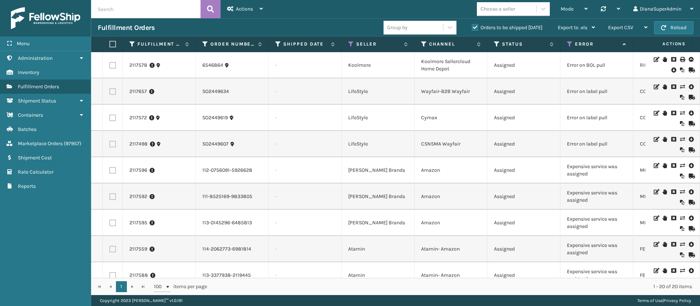
click at [680, 165] on icon at bounding box center [682, 165] width 4 height 5
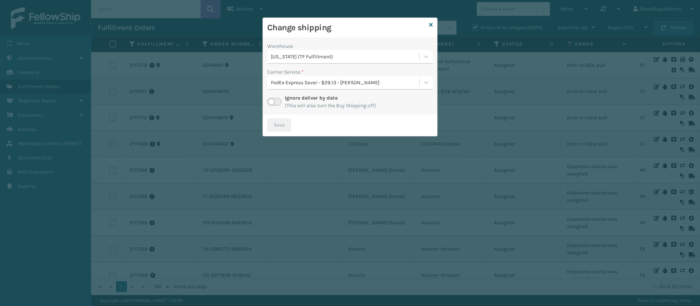
click at [274, 101] on label at bounding box center [274, 102] width 14 height 8
click at [272, 101] on input "checkbox" at bounding box center [269, 100] width 5 height 5
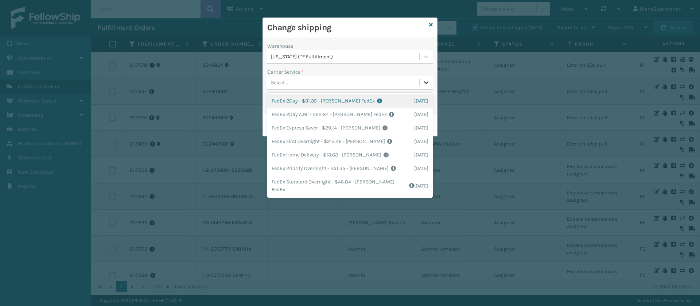
click at [429, 84] on icon at bounding box center [426, 82] width 7 height 7
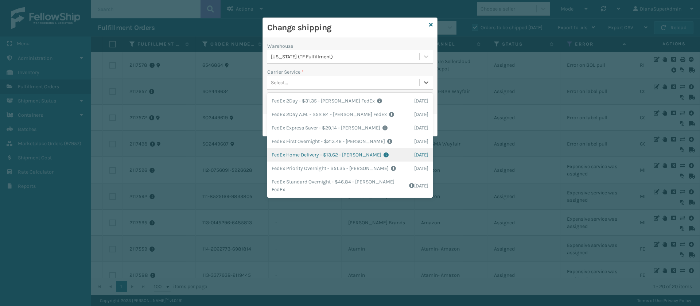
click at [306, 153] on div "FedEx Home Delivery - $13.62 - [PERSON_NAME] FedEx Shipping Cost $11.95 Surplus…" at bounding box center [350, 154] width 166 height 13
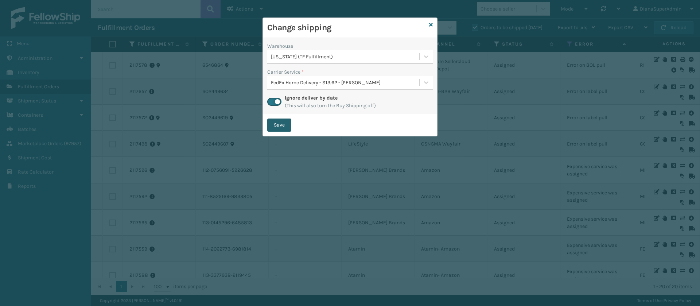
click at [282, 125] on button "Save" at bounding box center [279, 125] width 24 height 13
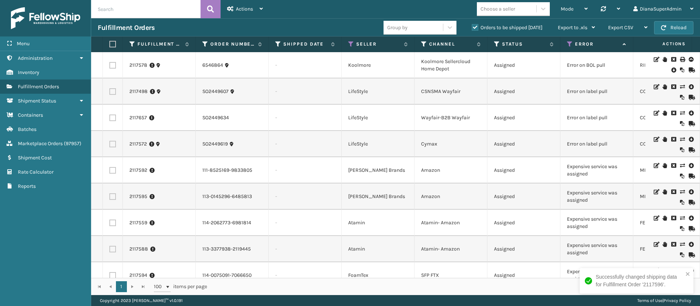
click at [680, 167] on icon at bounding box center [682, 165] width 4 height 5
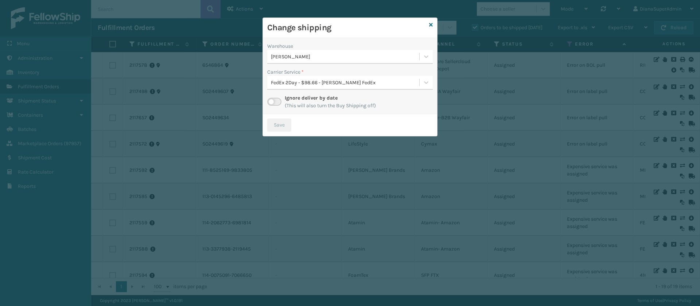
click at [278, 101] on label at bounding box center [274, 102] width 14 height 8
click at [272, 101] on input "checkbox" at bounding box center [269, 100] width 5 height 5
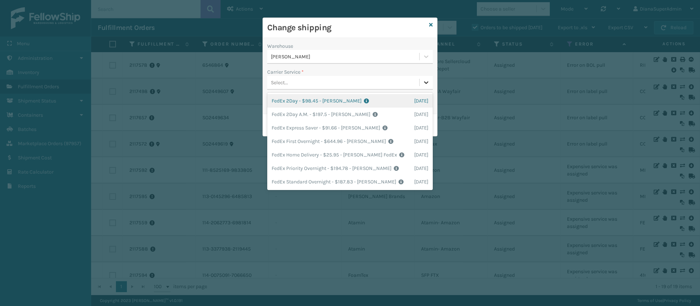
click at [425, 82] on icon at bounding box center [426, 82] width 4 height 3
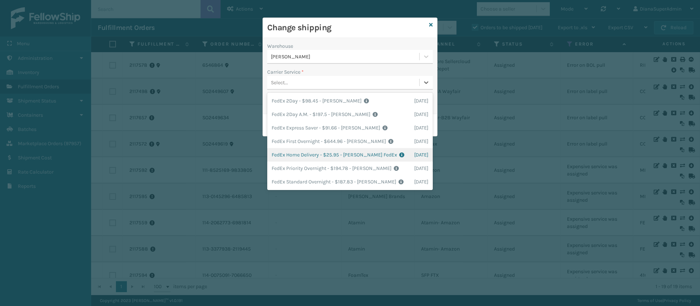
click at [301, 152] on div "FedEx Home Delivery - $25.95 - [PERSON_NAME] FedEx Shipping Cost $22.76 Surplus…" at bounding box center [350, 154] width 166 height 13
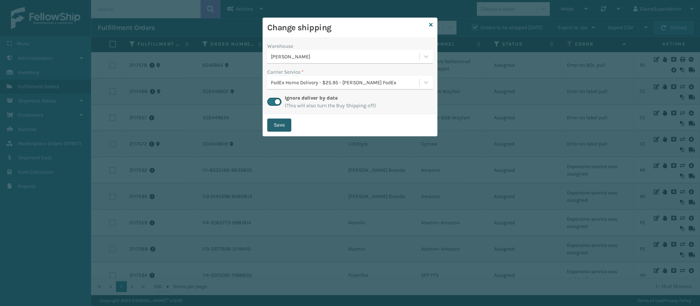
click at [287, 127] on button "Save" at bounding box center [279, 125] width 24 height 13
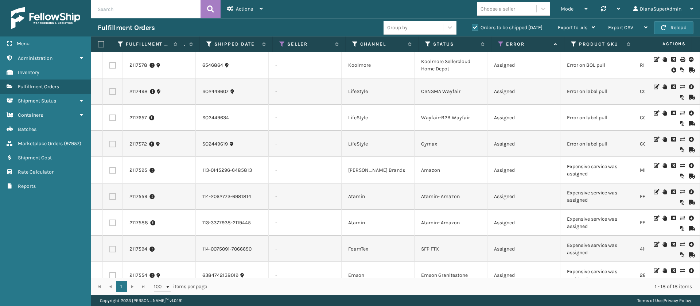
scroll to position [0, 0]
click at [680, 166] on icon at bounding box center [682, 165] width 4 height 5
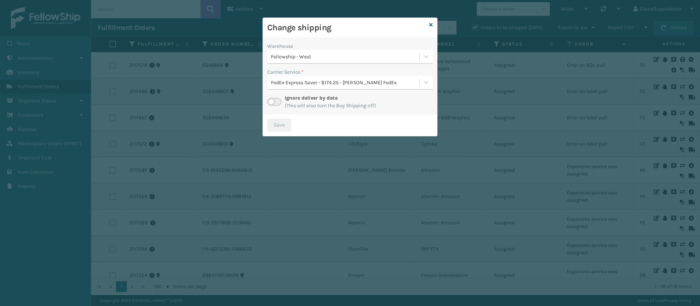
click at [278, 98] on label at bounding box center [274, 102] width 14 height 8
click at [272, 98] on input "checkbox" at bounding box center [269, 100] width 5 height 5
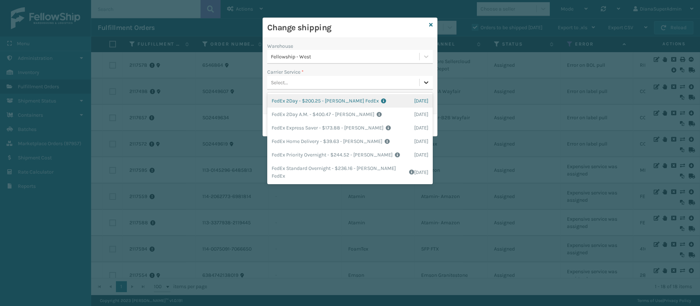
click at [424, 80] on icon at bounding box center [426, 82] width 7 height 7
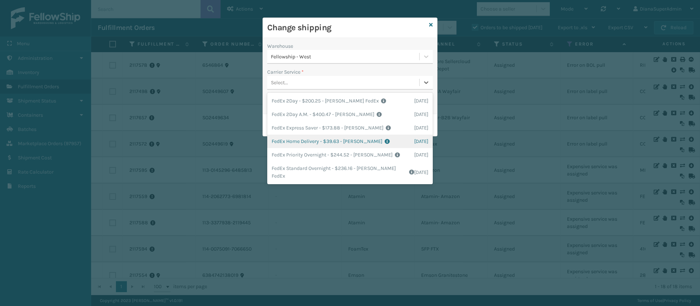
click at [303, 139] on div "FedEx Home Delivery - $39.63 - [PERSON_NAME] FedEx Shipping Cost $34.76 Surplus…" at bounding box center [350, 141] width 166 height 13
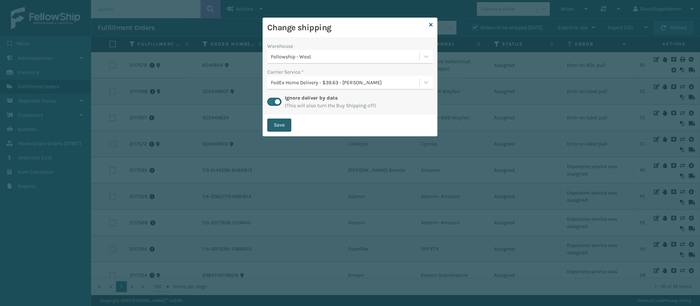
click at [288, 125] on button "Save" at bounding box center [279, 125] width 24 height 13
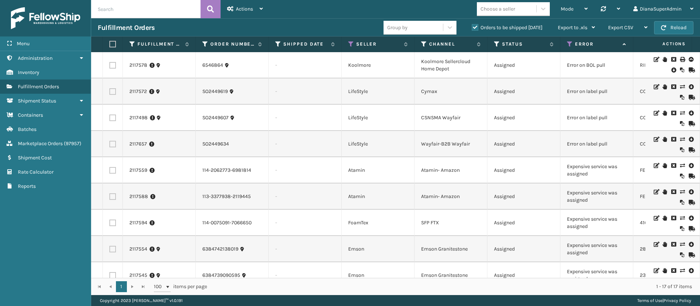
click at [680, 165] on icon at bounding box center [682, 165] width 4 height 5
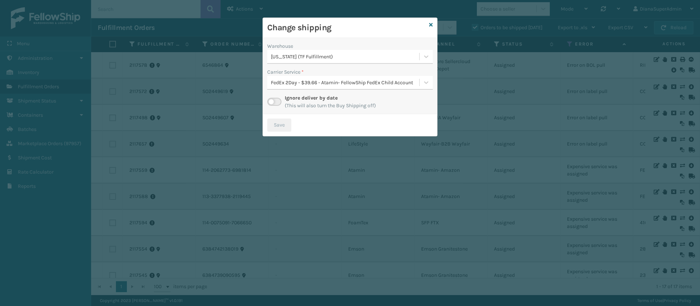
click at [277, 103] on label at bounding box center [274, 102] width 14 height 8
click at [272, 102] on input "checkbox" at bounding box center [269, 100] width 5 height 5
click at [426, 83] on icon at bounding box center [426, 82] width 4 height 3
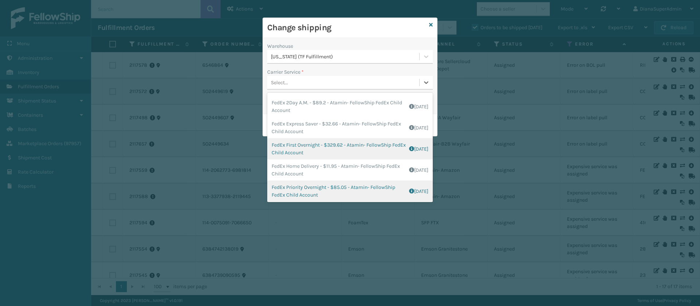
scroll to position [42, 0]
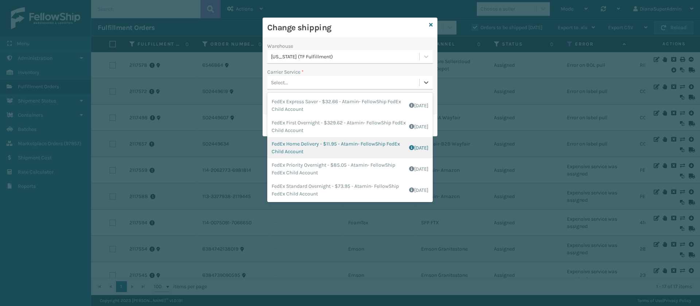
click at [310, 143] on div "FedEx Home Delivery - $11.95 - Atamin- FellowShip FedEx Child Account Shipping …" at bounding box center [350, 147] width 166 height 21
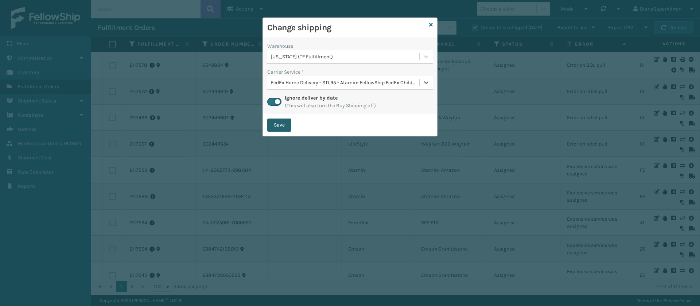
click at [286, 123] on button "Save" at bounding box center [279, 125] width 24 height 13
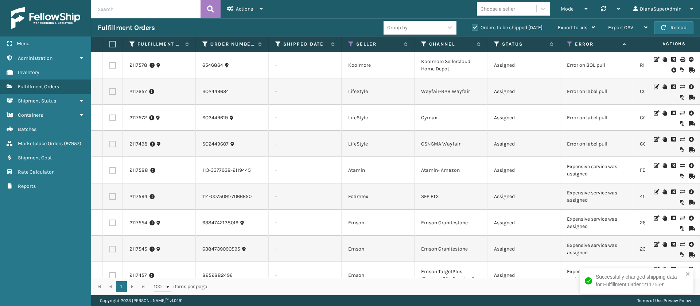
scroll to position [13, 0]
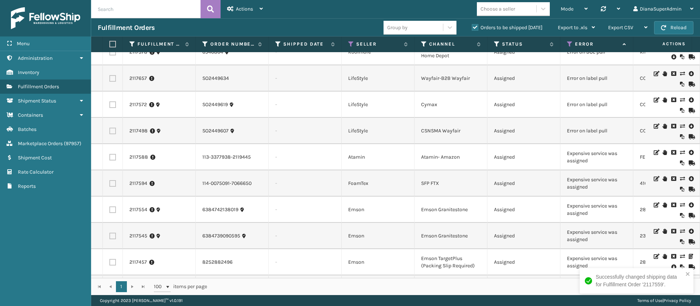
click at [680, 152] on icon at bounding box center [682, 152] width 4 height 5
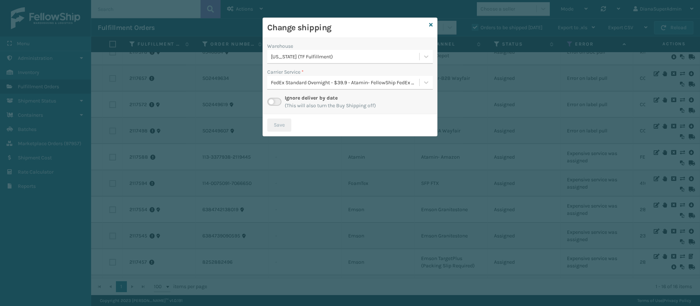
click at [272, 102] on label at bounding box center [274, 102] width 14 height 8
click at [272, 102] on input "checkbox" at bounding box center [269, 100] width 5 height 5
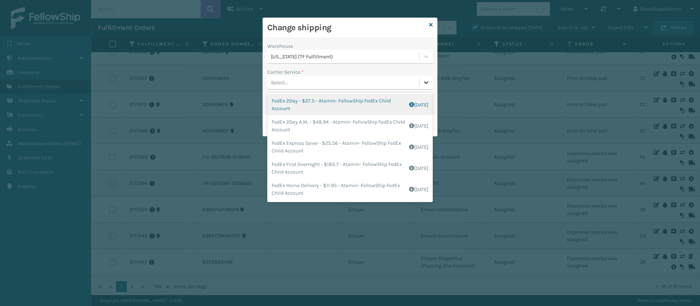
click at [424, 82] on icon at bounding box center [426, 82] width 7 height 7
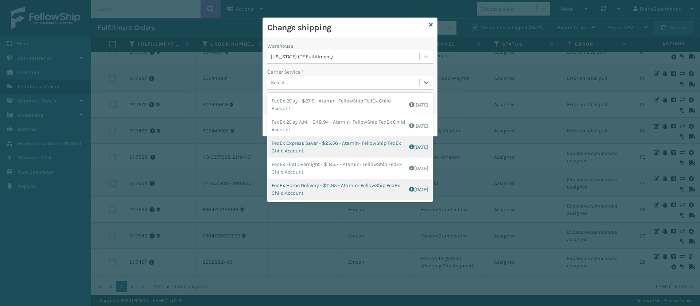
scroll to position [42, 0]
click at [306, 143] on div "FedEx Home Delivery - $11.95 - Atamin- FellowShip FedEx Child Account Shipping …" at bounding box center [350, 147] width 166 height 21
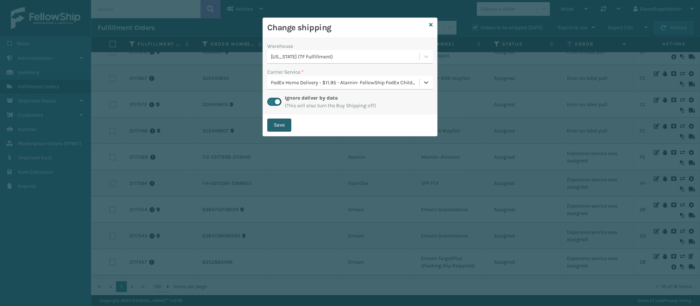
click at [282, 123] on button "Save" at bounding box center [279, 125] width 24 height 13
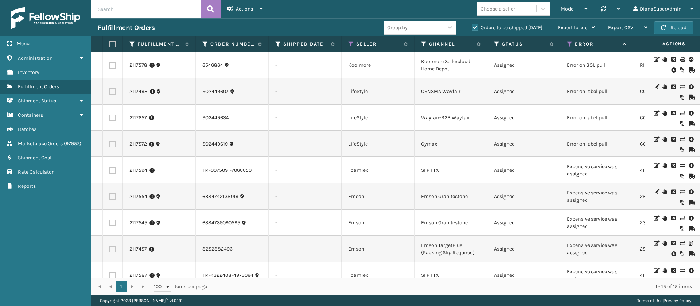
click at [680, 167] on icon at bounding box center [682, 165] width 4 height 5
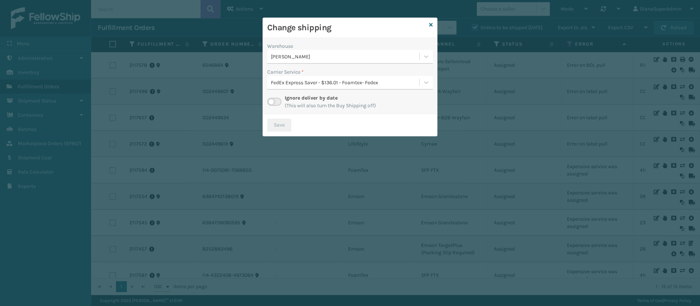
click at [272, 96] on div "Ignore deliver by date (This will also turn the Buy Shipping off)" at bounding box center [350, 101] width 166 height 15
click at [272, 101] on label at bounding box center [274, 102] width 14 height 8
click at [272, 101] on input "checkbox" at bounding box center [269, 100] width 5 height 5
click at [434, 82] on div "Warehouse [PERSON_NAME] Carrier Service * Select... Ignore deliver by date (Thi…" at bounding box center [350, 76] width 174 height 76
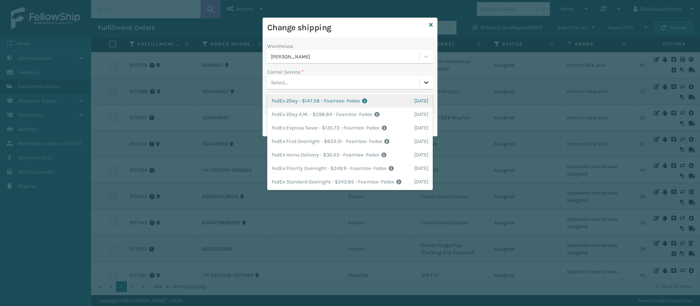
click at [428, 83] on icon at bounding box center [426, 82] width 7 height 7
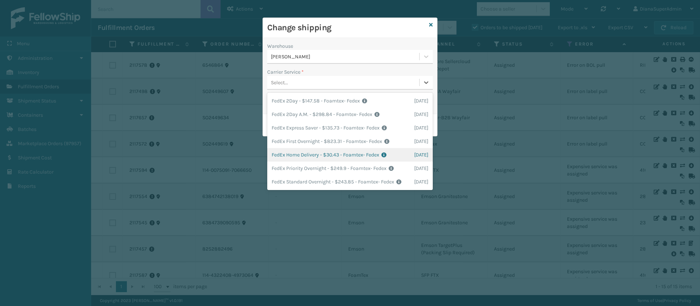
click at [302, 154] on div "FedEx Home Delivery - $30.43 - Foamtex- Fedex Shipping Cost $30.43 Surplus Cost…" at bounding box center [350, 154] width 166 height 13
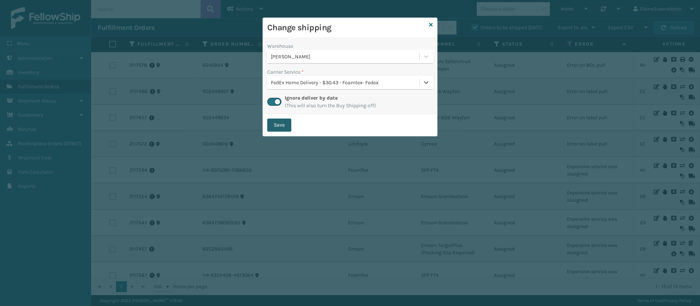
click at [287, 125] on button "Save" at bounding box center [279, 125] width 24 height 13
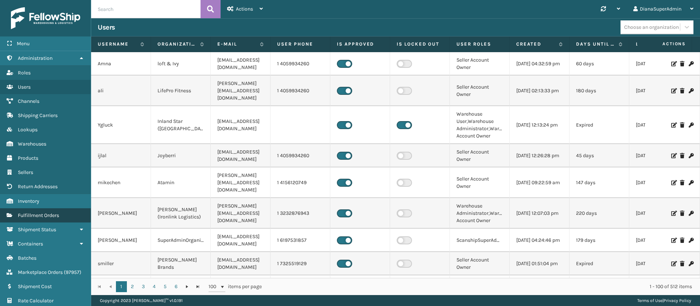
click at [45, 208] on link "Administration Fulfillment Orders" at bounding box center [45, 215] width 91 height 14
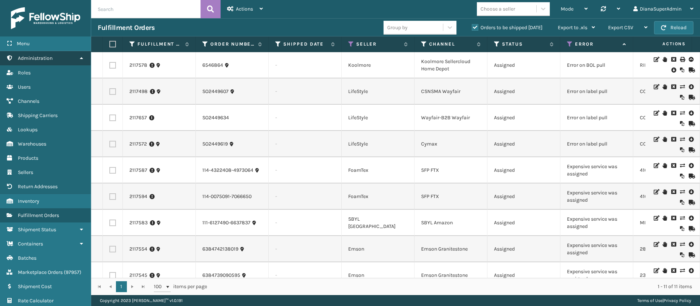
click at [80, 55] on icon at bounding box center [81, 57] width 6 height 5
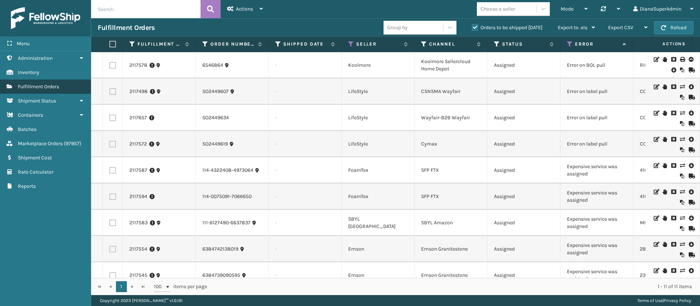
click at [64, 87] on link "Fulfillment Orders" at bounding box center [45, 86] width 91 height 14
click at [326, 145] on td "-" at bounding box center [305, 144] width 73 height 26
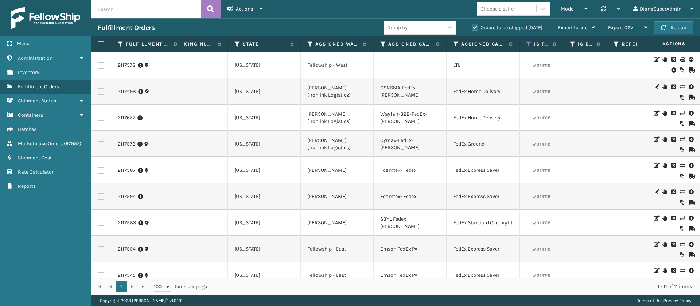
scroll to position [0, 626]
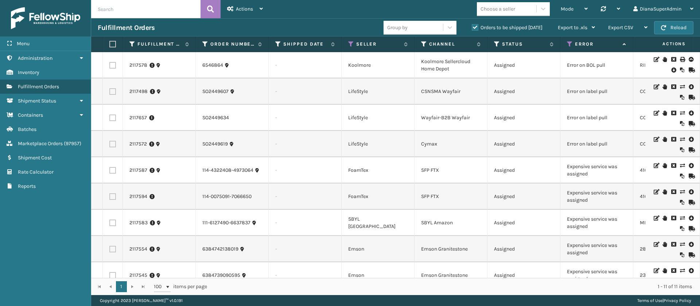
click at [680, 165] on icon at bounding box center [682, 165] width 4 height 5
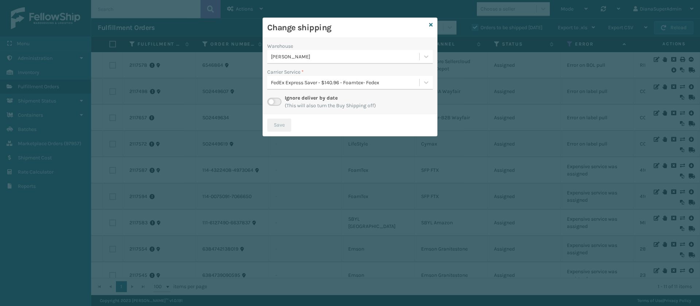
click at [276, 101] on label at bounding box center [274, 102] width 14 height 8
click at [272, 101] on input "checkbox" at bounding box center [269, 100] width 5 height 5
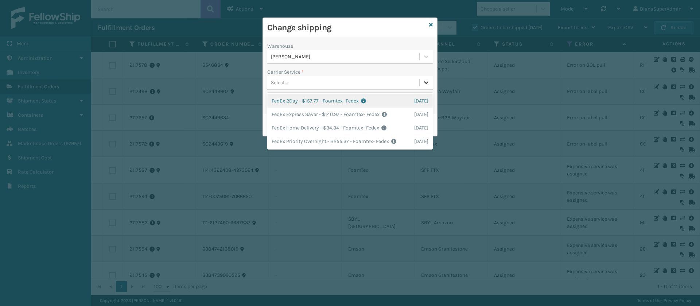
click at [428, 84] on icon at bounding box center [426, 82] width 7 height 7
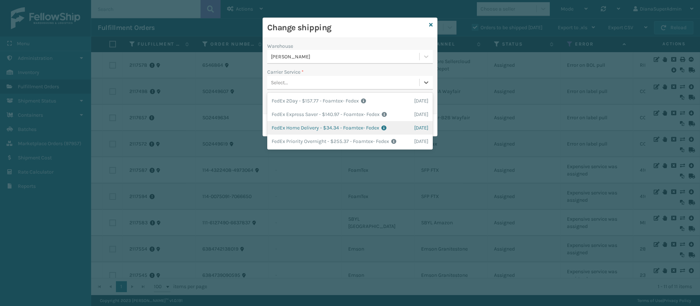
click at [310, 125] on div "FedEx Home Delivery - $34.34 - Foamtex- Fedex Shipping Cost $34.34 Surplus Cost…" at bounding box center [350, 127] width 166 height 13
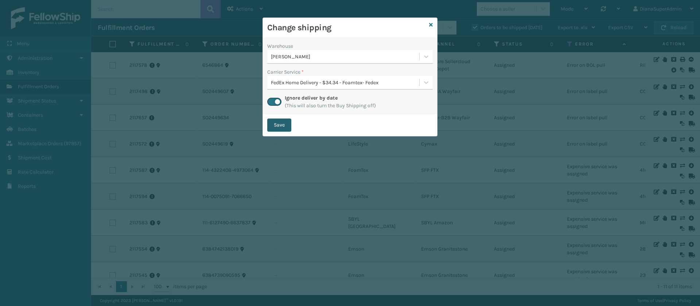
click at [276, 127] on button "Save" at bounding box center [279, 125] width 24 height 13
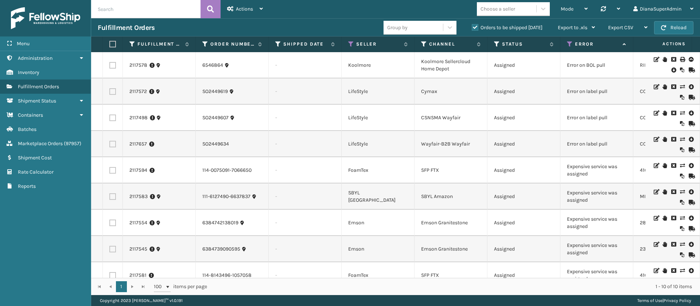
click at [680, 167] on icon at bounding box center [682, 165] width 4 height 5
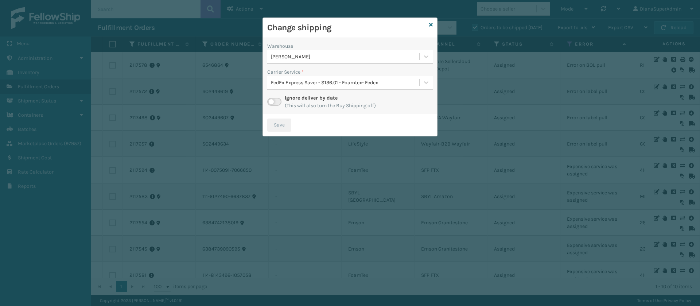
click at [278, 103] on label at bounding box center [274, 102] width 14 height 8
click at [272, 102] on input "checkbox" at bounding box center [269, 100] width 5 height 5
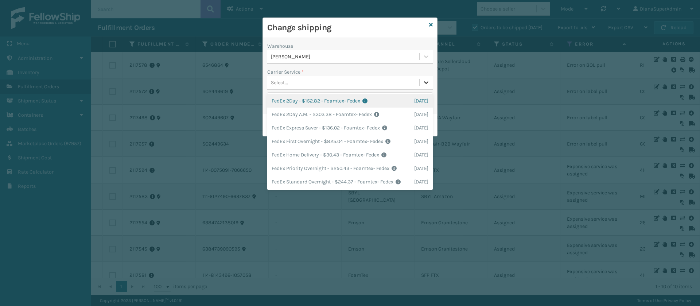
click at [429, 79] on icon at bounding box center [426, 82] width 7 height 7
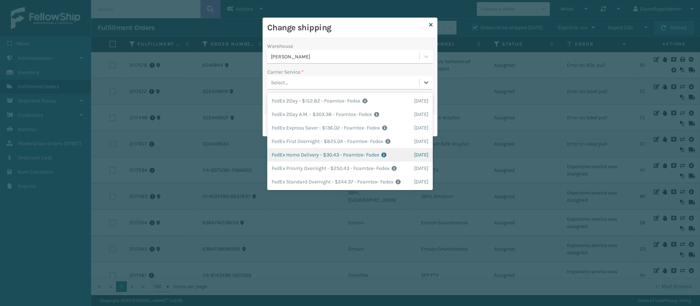
click at [300, 151] on div "FedEx Home Delivery - $30.43 - Foamtex- Fedex Shipping Cost $30.43 Surplus Cost…" at bounding box center [350, 154] width 166 height 13
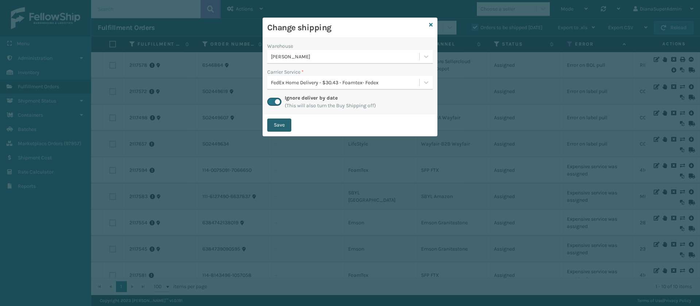
click at [281, 126] on button "Save" at bounding box center [279, 125] width 24 height 13
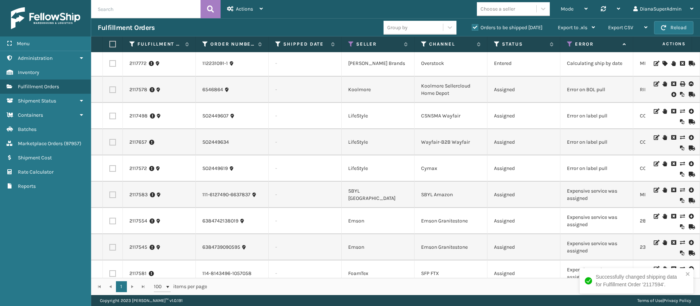
scroll to position [56, 0]
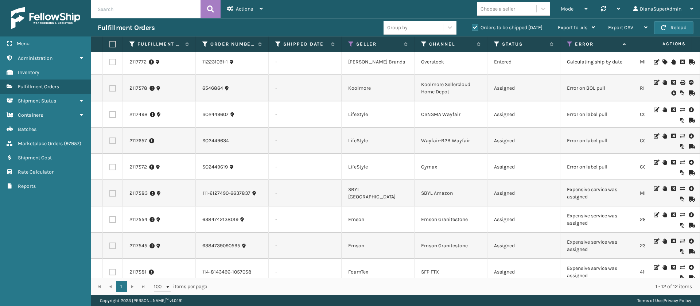
click at [680, 186] on icon at bounding box center [682, 188] width 4 height 5
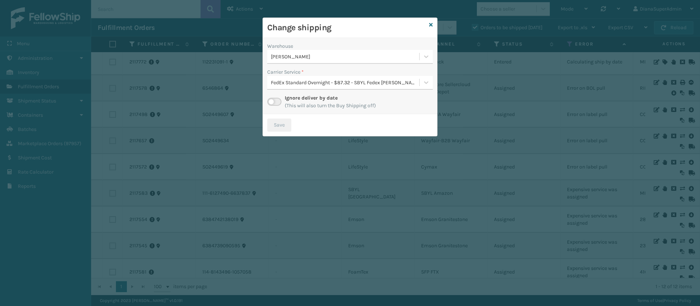
click at [278, 100] on label at bounding box center [274, 102] width 14 height 8
click at [272, 100] on input "checkbox" at bounding box center [269, 100] width 5 height 5
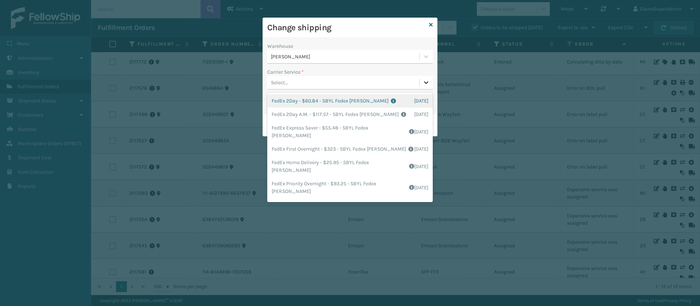
click at [428, 82] on icon at bounding box center [426, 82] width 7 height 7
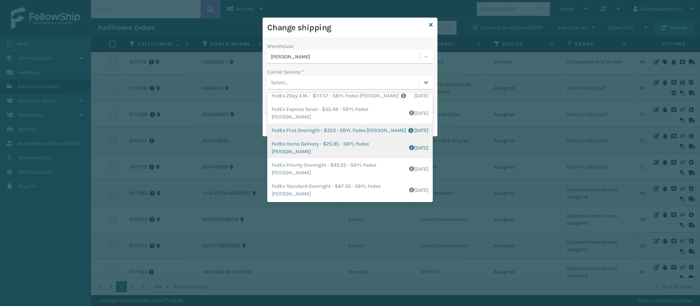
scroll to position [19, 0]
click at [305, 151] on div "FedEx Home Delivery - $25.95 - SBYL Fedex Milliard Shipping Cost $11.95 Surplus…" at bounding box center [350, 147] width 166 height 21
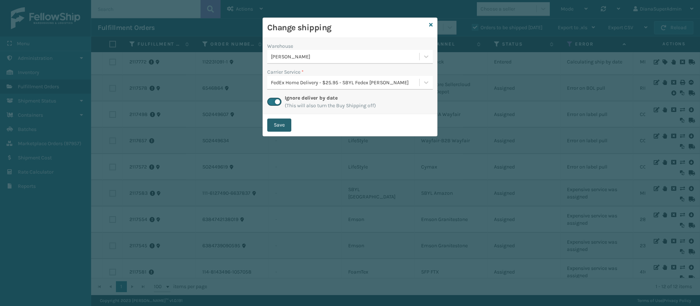
click at [283, 120] on button "Save" at bounding box center [279, 125] width 24 height 13
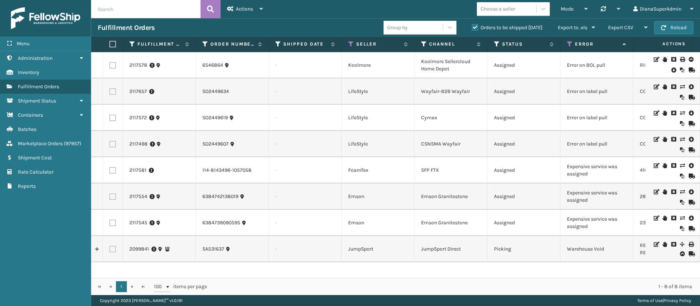
click at [680, 164] on icon at bounding box center [682, 165] width 4 height 5
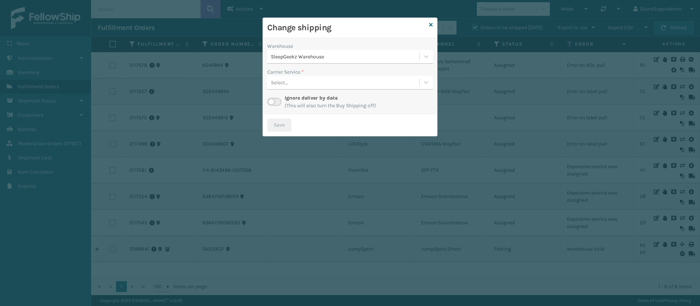
click at [273, 103] on label at bounding box center [274, 102] width 14 height 8
click at [272, 102] on input "checkbox" at bounding box center [269, 100] width 5 height 5
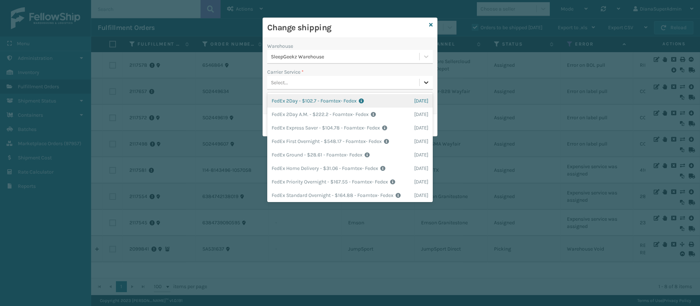
click at [427, 83] on icon at bounding box center [426, 82] width 4 height 3
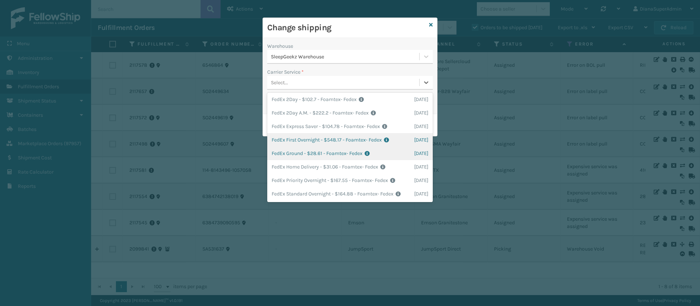
scroll to position [17, 0]
click at [301, 147] on div "FedEx Ground - $28.61 - Foamtex- Fedex Shipping Cost $28.61 Surplus Cost $0 Tot…" at bounding box center [350, 153] width 166 height 13
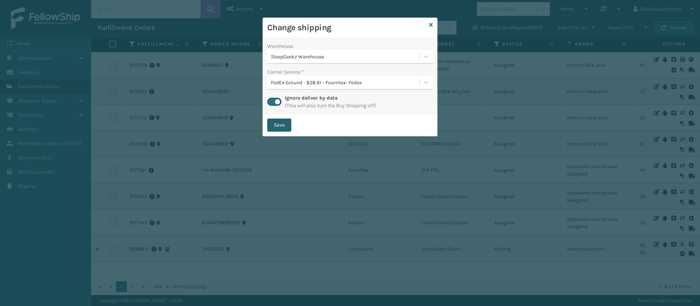
click at [282, 124] on button "Save" at bounding box center [279, 125] width 24 height 13
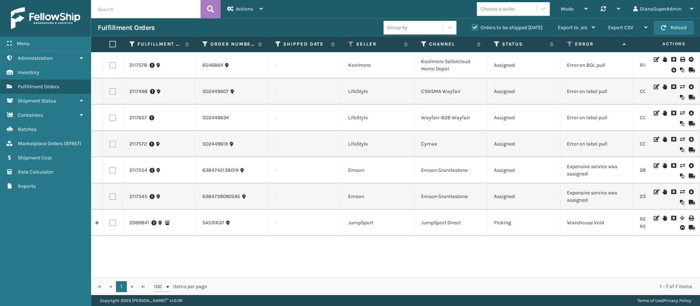
click at [680, 166] on icon at bounding box center [682, 165] width 4 height 5
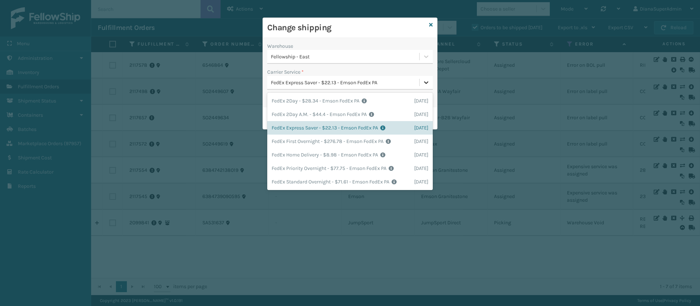
click at [423, 81] on icon at bounding box center [426, 82] width 7 height 7
click at [345, 153] on div "FedEx Home Delivery - $8.98 - Emson FedEx PA Shipping Cost $8.98 Surplus Cost $…" at bounding box center [350, 154] width 166 height 13
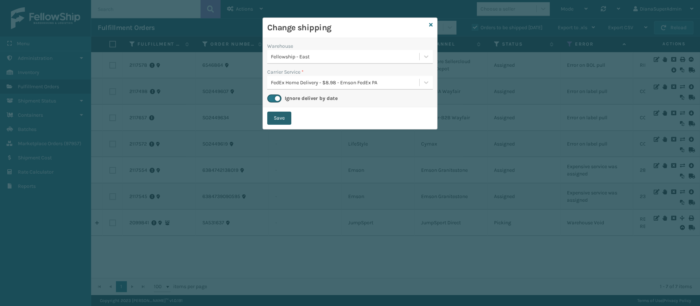
click at [287, 121] on button "Save" at bounding box center [279, 118] width 24 height 13
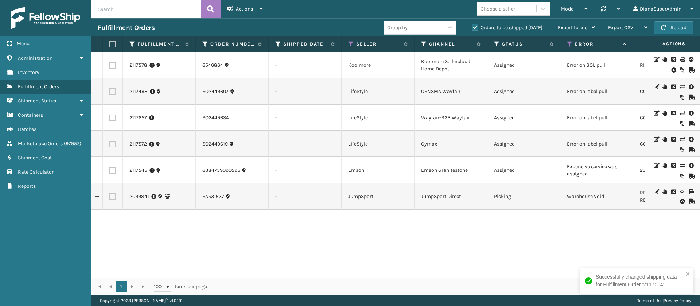
click at [680, 166] on icon at bounding box center [682, 165] width 4 height 5
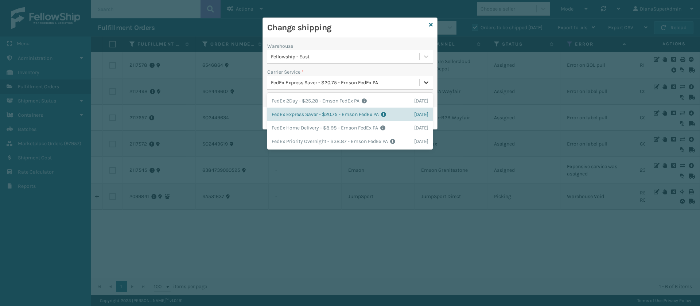
click at [424, 83] on icon at bounding box center [426, 82] width 7 height 7
click at [326, 123] on div "FedEx Home Delivery - $8.98 - Emson FedEx PA Shipping Cost $8.98 Surplus Cost $…" at bounding box center [350, 127] width 166 height 13
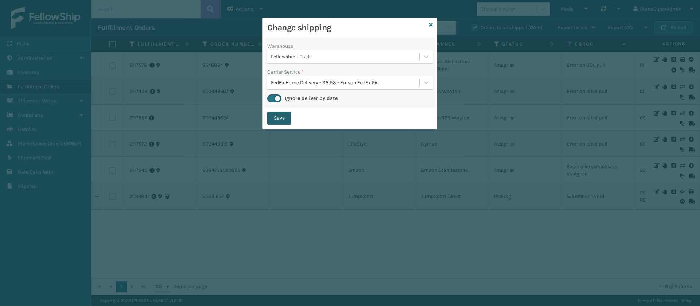
click at [285, 119] on button "Save" at bounding box center [279, 118] width 24 height 13
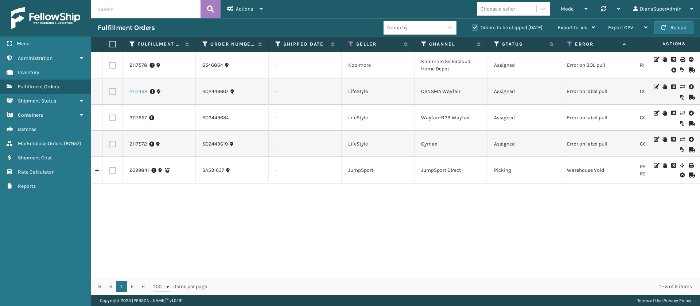
click at [138, 90] on link "2117498" at bounding box center [138, 91] width 18 height 7
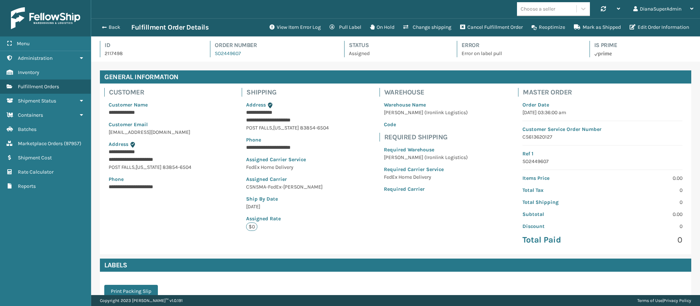
scroll to position [18, 609]
click at [291, 28] on button "View Item Error Log" at bounding box center [295, 27] width 60 height 15
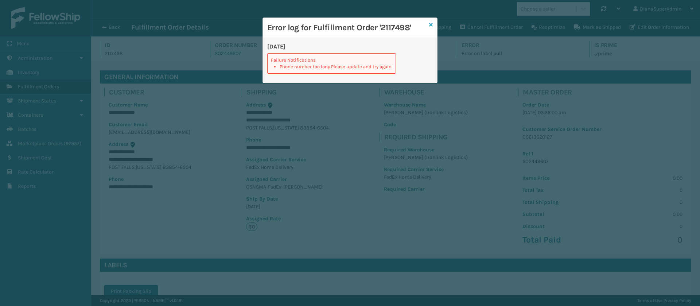
click at [430, 23] on icon at bounding box center [431, 24] width 4 height 5
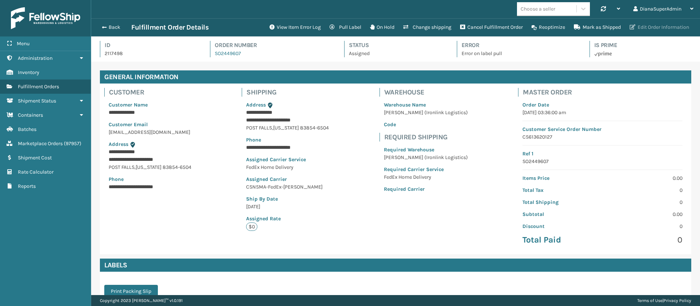
click at [648, 28] on button "Edit Order Information" at bounding box center [659, 27] width 68 height 15
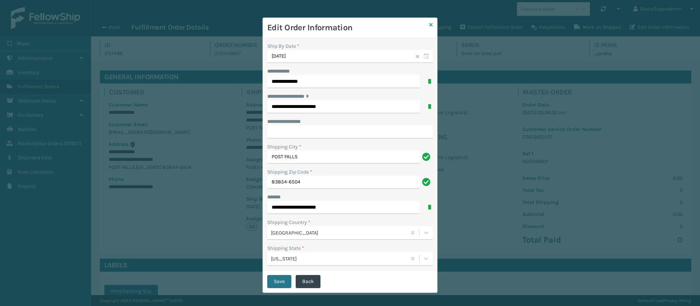
click at [429, 23] on icon at bounding box center [431, 24] width 4 height 5
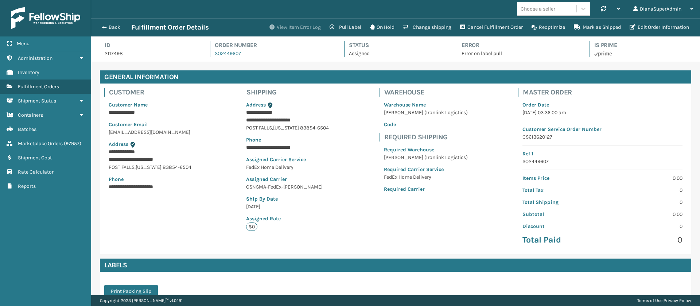
click at [298, 30] on button "View Item Error Log" at bounding box center [295, 27] width 60 height 15
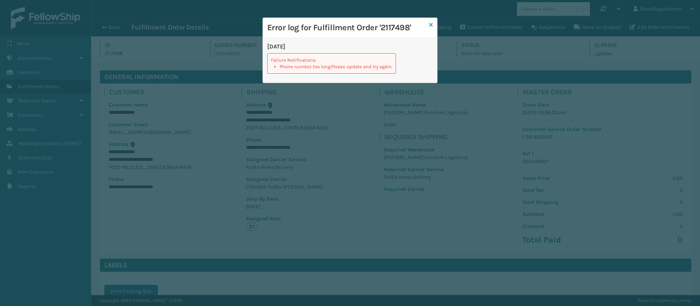
click at [431, 26] on icon at bounding box center [431, 24] width 4 height 5
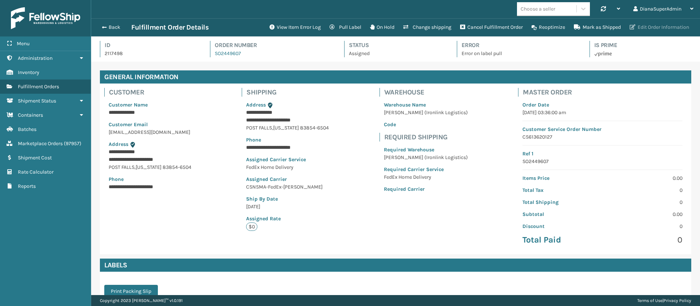
click at [652, 32] on button "Edit Order Information" at bounding box center [659, 27] width 68 height 15
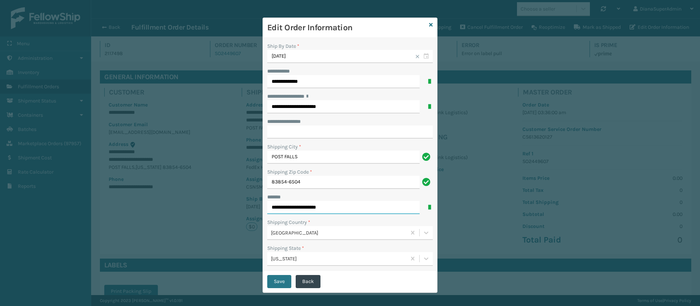
click at [366, 204] on input "**********" at bounding box center [343, 207] width 152 height 13
type input "**********"
click at [311, 128] on input "**********" at bounding box center [350, 131] width 166 height 13
paste input "**********"
type input "**********"
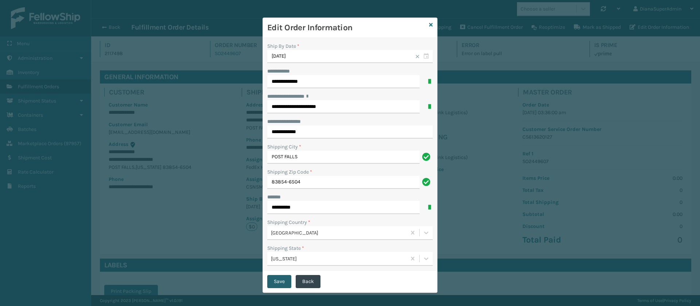
click at [271, 283] on button "Save" at bounding box center [279, 281] width 24 height 13
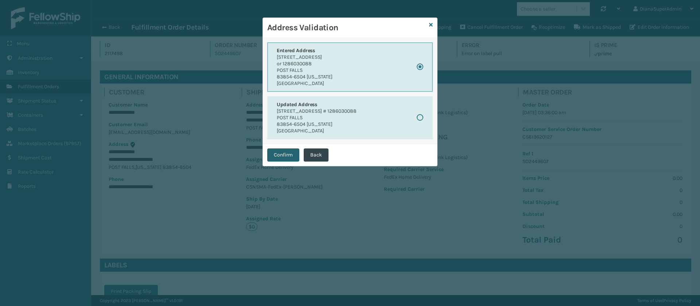
click at [279, 158] on button "Confirm" at bounding box center [283, 154] width 32 height 13
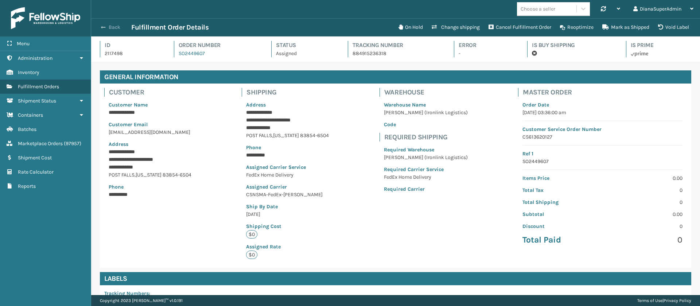
click at [103, 30] on button "Back" at bounding box center [115, 27] width 34 height 7
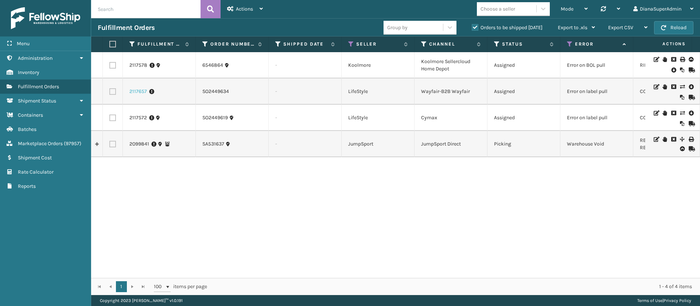
click at [136, 93] on link "2117657" at bounding box center [138, 91] width 18 height 7
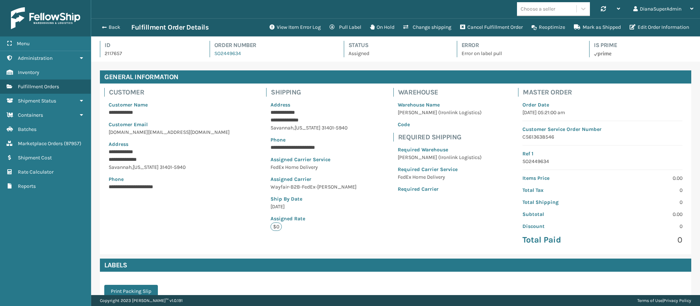
scroll to position [18, 609]
click at [298, 23] on button "View Item Error Log" at bounding box center [295, 27] width 60 height 15
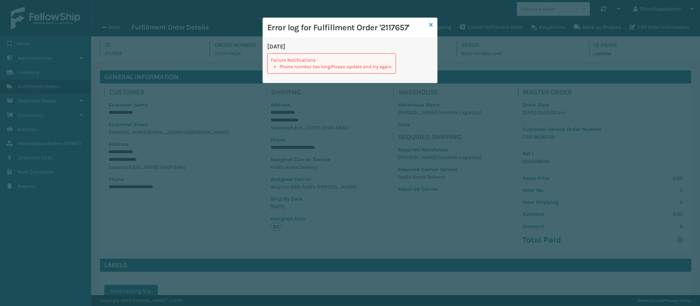
click at [431, 23] on icon at bounding box center [431, 24] width 4 height 5
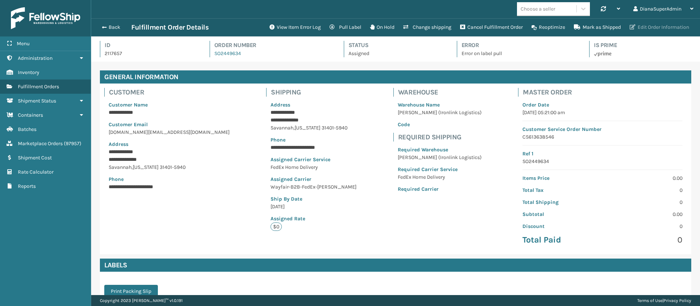
click at [648, 25] on button "Edit Order Information" at bounding box center [659, 27] width 68 height 15
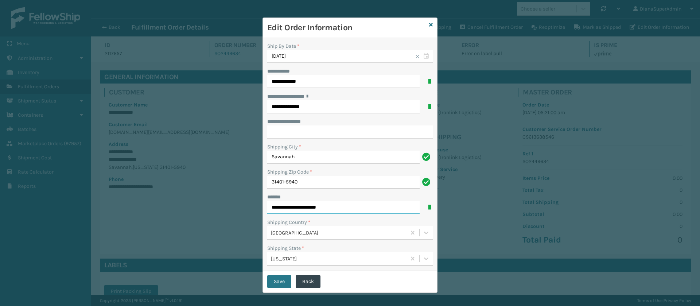
click at [361, 207] on input "**********" at bounding box center [343, 207] width 152 height 13
type input "**********"
click at [291, 132] on input "**********" at bounding box center [350, 131] width 166 height 13
paste input "**********"
type input "**********"
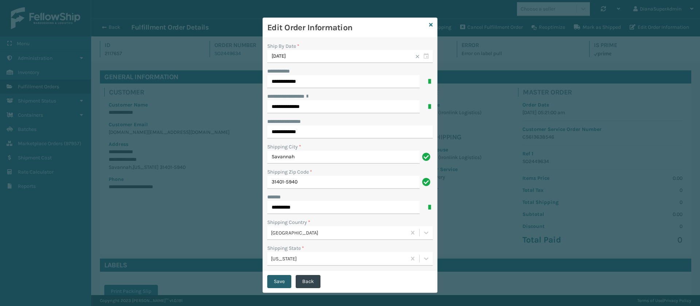
click at [277, 279] on button "Save" at bounding box center [279, 281] width 24 height 13
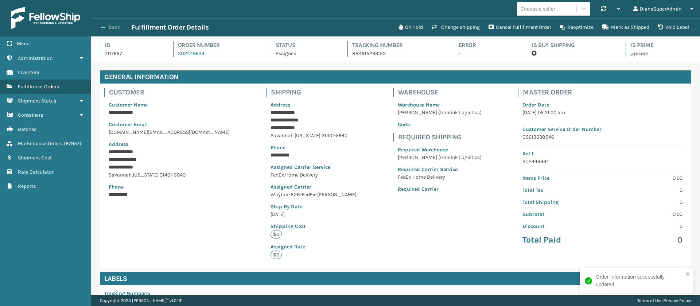
click at [103, 28] on span "button" at bounding box center [103, 27] width 4 height 5
click at [105, 25] on span "button" at bounding box center [103, 27] width 4 height 5
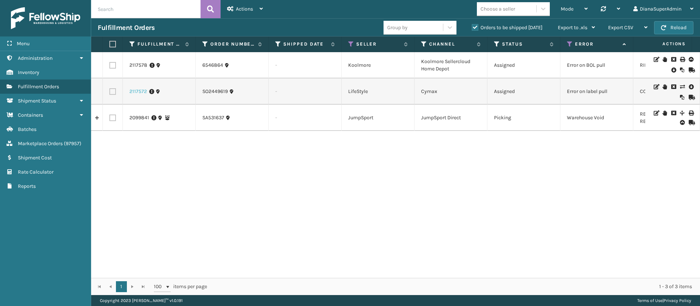
click at [141, 91] on link "2117572" at bounding box center [138, 91] width 18 height 7
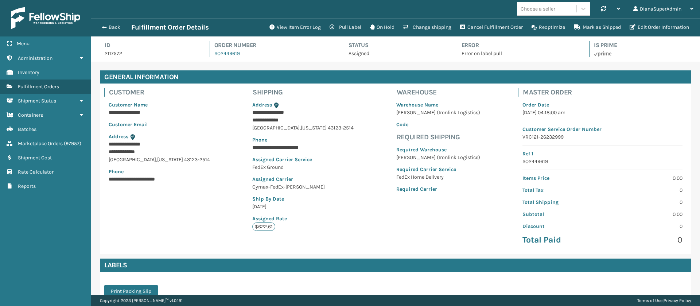
scroll to position [18, 609]
click at [295, 29] on button "View Item Error Log" at bounding box center [295, 27] width 60 height 15
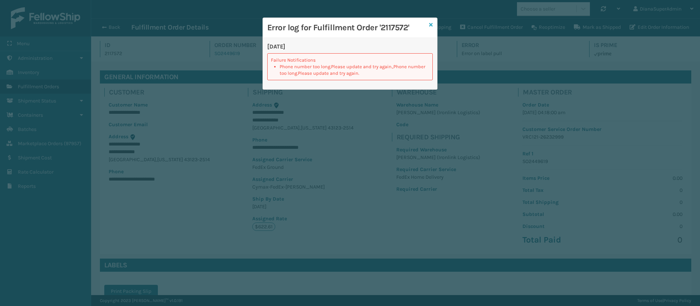
click at [431, 24] on icon at bounding box center [431, 24] width 4 height 5
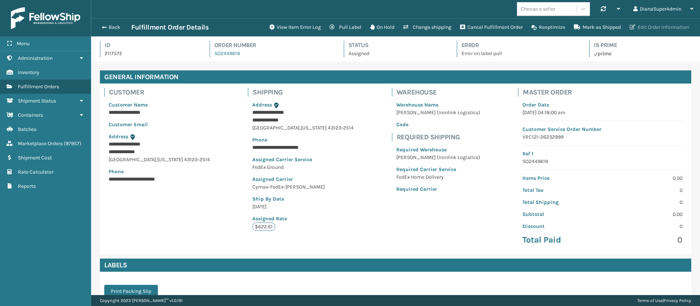
click at [664, 27] on button "Edit Order Information" at bounding box center [659, 27] width 68 height 15
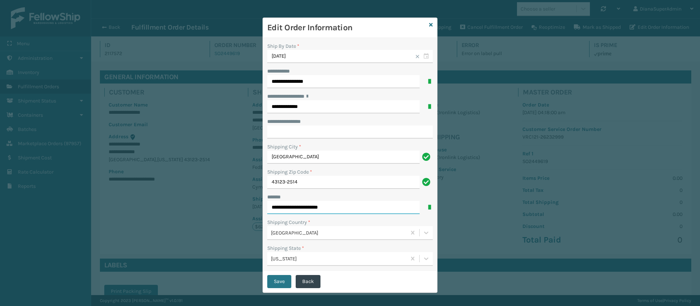
click at [342, 203] on input "**********" at bounding box center [343, 207] width 152 height 13
type input "**********"
click at [308, 128] on input "**********" at bounding box center [350, 131] width 166 height 13
paste input "********"
type input "********"
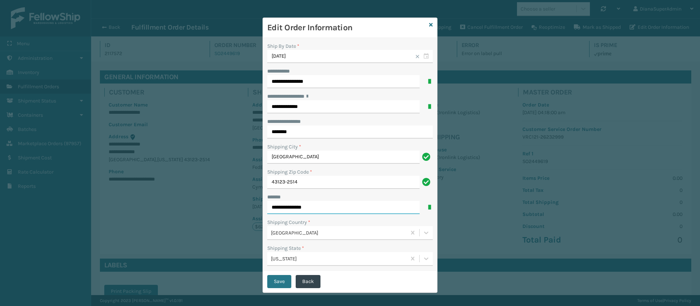
click at [296, 203] on input "**********" at bounding box center [343, 207] width 152 height 13
type input "**********"
click at [272, 277] on button "Save" at bounding box center [279, 281] width 24 height 13
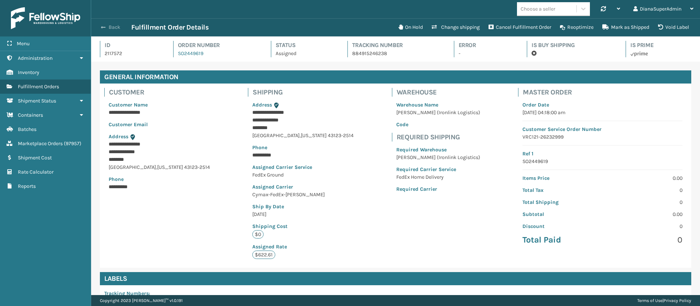
click at [107, 26] on button "Back" at bounding box center [115, 27] width 34 height 7
click at [107, 27] on button "Back" at bounding box center [115, 27] width 34 height 7
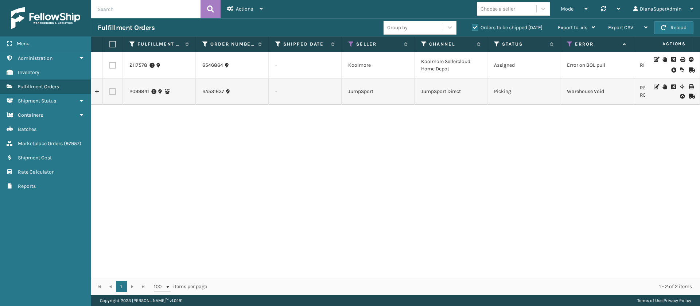
click at [380, 144] on div "2117578 6546864 - Koolmore Koolmore Sellercloud Home Depot Assigned Error on BO…" at bounding box center [395, 165] width 609 height 226
click at [250, 5] on div "Actions" at bounding box center [245, 9] width 36 height 18
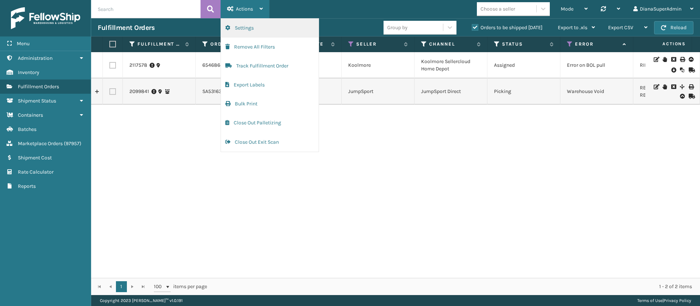
click at [257, 25] on button "Settings" at bounding box center [270, 28] width 98 height 19
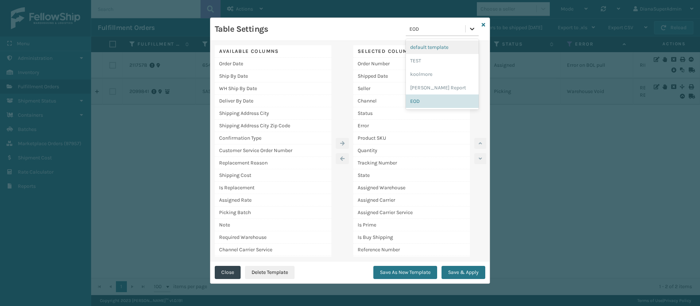
click at [470, 26] on icon at bounding box center [472, 28] width 7 height 7
click at [438, 86] on div "[PERSON_NAME] Report" at bounding box center [442, 87] width 73 height 13
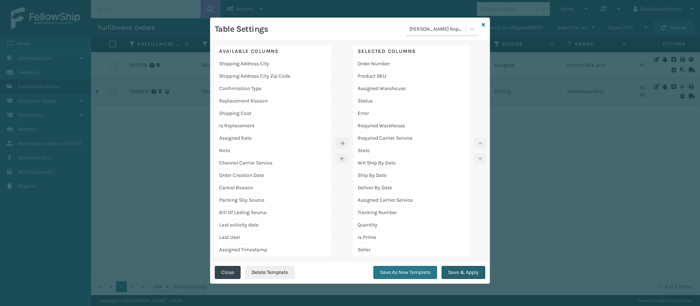
click at [465, 272] on button "Save & Apply" at bounding box center [464, 272] width 44 height 13
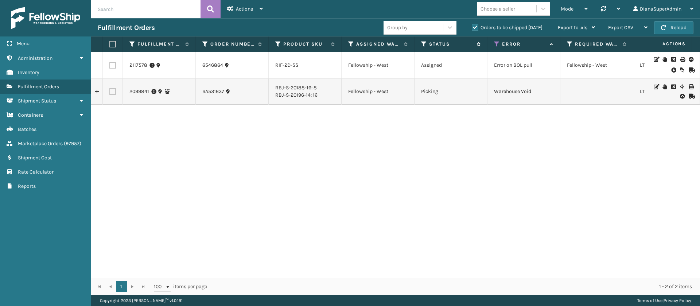
click at [424, 43] on icon at bounding box center [424, 44] width 6 height 7
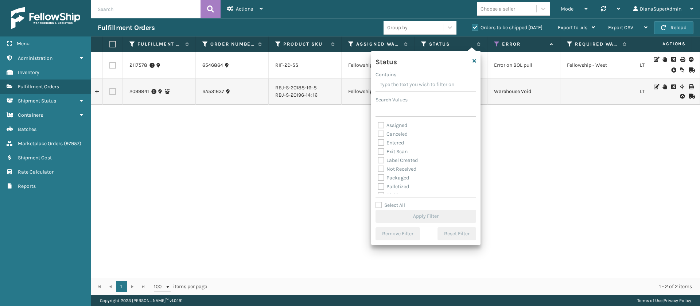
click at [381, 124] on label "Assigned" at bounding box center [393, 125] width 30 height 6
click at [378, 124] on input "Assigned" at bounding box center [378, 123] width 0 height 5
checkbox input "true"
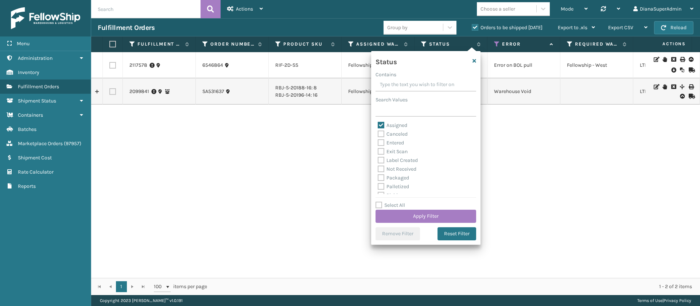
click at [381, 141] on label "Entered" at bounding box center [391, 143] width 26 height 6
click at [378, 141] on input "Entered" at bounding box center [378, 141] width 0 height 5
checkbox input "true"
click at [432, 214] on button "Apply Filter" at bounding box center [426, 216] width 101 height 13
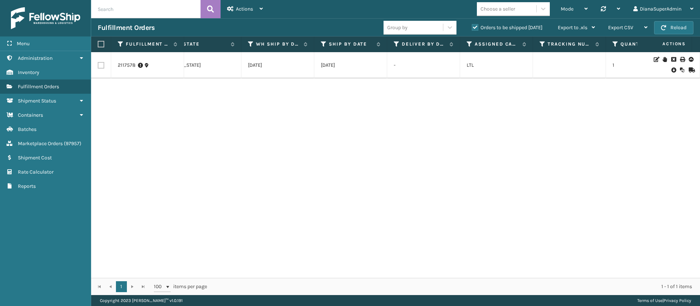
scroll to position [0, 668]
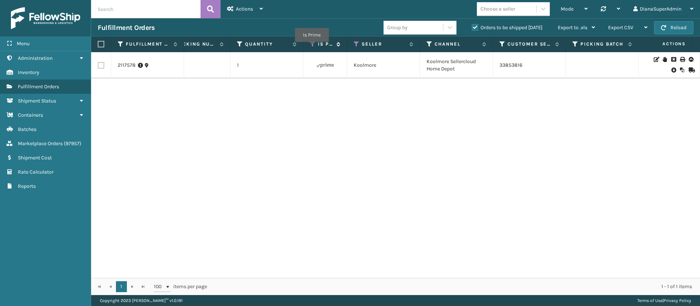
click at [312, 47] on icon at bounding box center [313, 44] width 6 height 7
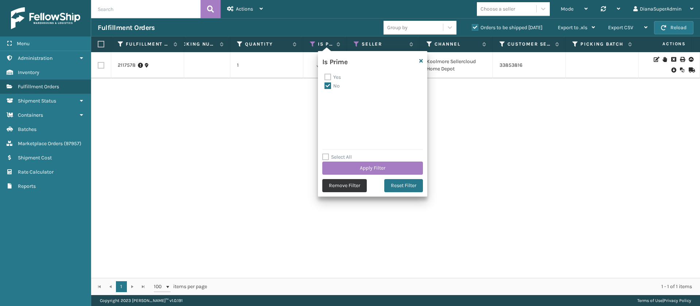
click at [348, 190] on button "Remove Filter" at bounding box center [344, 185] width 44 height 13
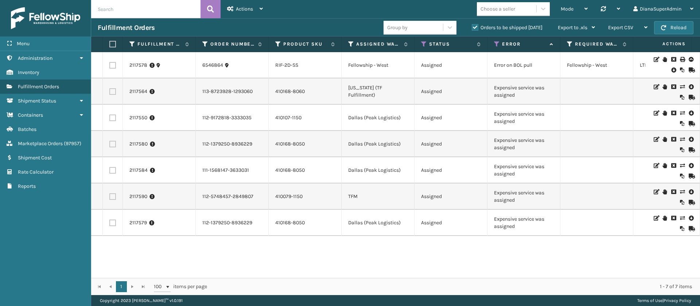
click at [475, 26] on label "Orders to be shipped [DATE]" at bounding box center [507, 27] width 71 height 6
click at [472, 26] on input "Orders to be shipped [DATE]" at bounding box center [472, 25] width 0 height 5
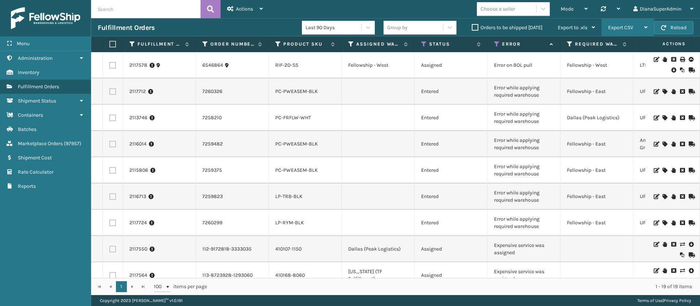
click at [628, 31] on div "Export CSV" at bounding box center [627, 28] width 39 height 18
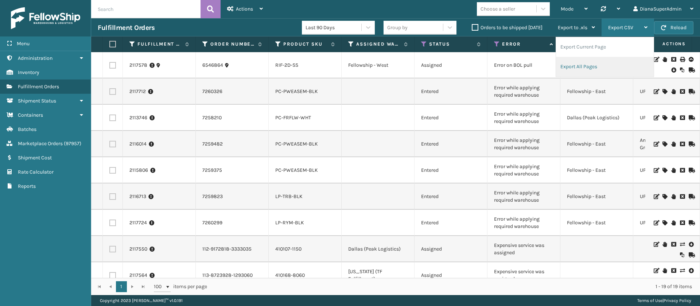
click at [586, 64] on li "Export All Pages" at bounding box center [605, 67] width 98 height 20
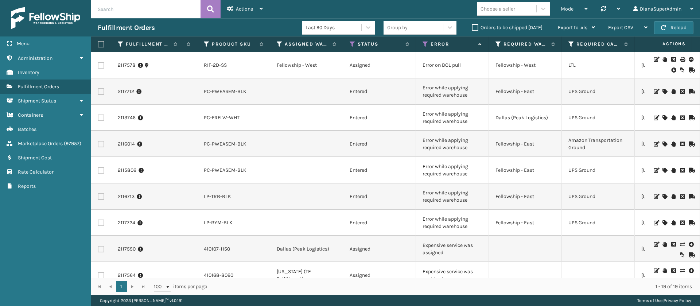
scroll to position [0, 21]
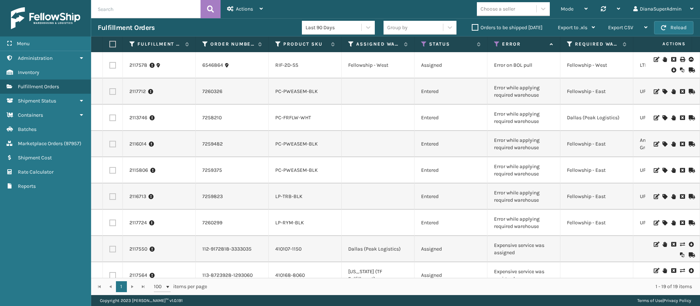
click at [475, 26] on label "Orders to be shipped [DATE]" at bounding box center [507, 27] width 71 height 6
click at [472, 26] on input "Orders to be shipped [DATE]" at bounding box center [472, 25] width 0 height 5
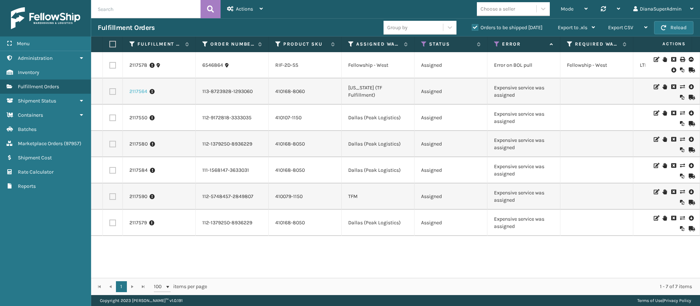
click at [138, 91] on link "2117564" at bounding box center [138, 91] width 18 height 7
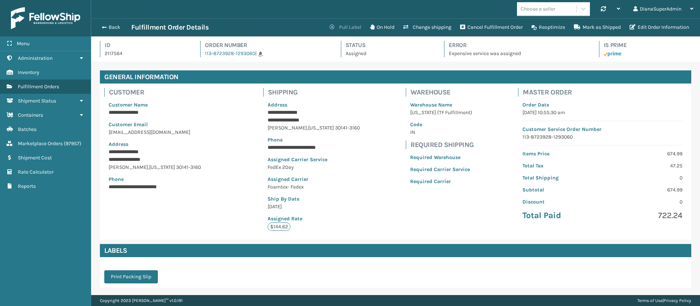
click at [350, 29] on button "Pull Label" at bounding box center [345, 27] width 40 height 15
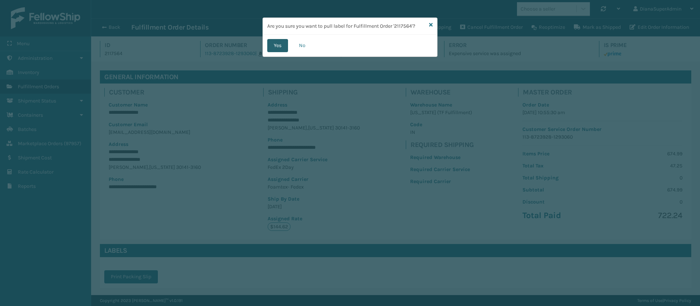
click at [278, 45] on button "Yes" at bounding box center [277, 45] width 21 height 13
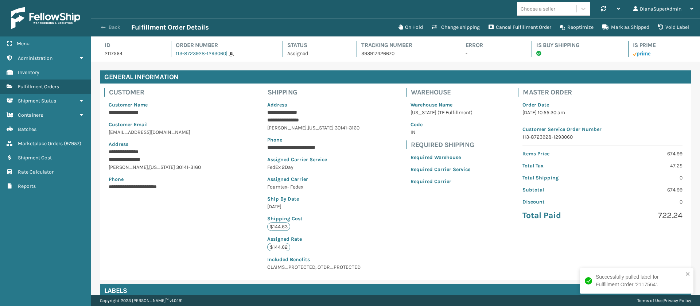
click at [104, 28] on span "button" at bounding box center [103, 27] width 4 height 5
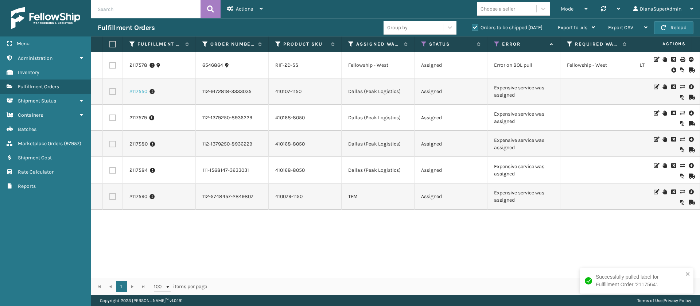
click at [140, 89] on link "2117550" at bounding box center [138, 91] width 18 height 7
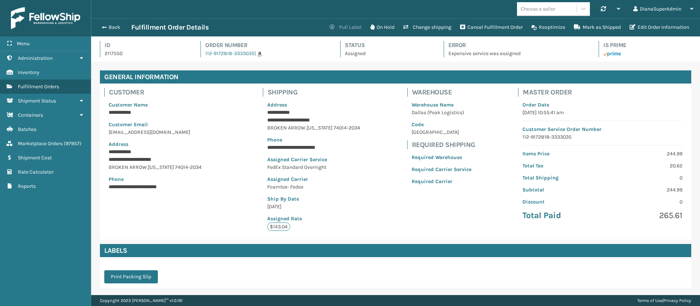
click at [348, 24] on button "Pull Label" at bounding box center [345, 27] width 40 height 15
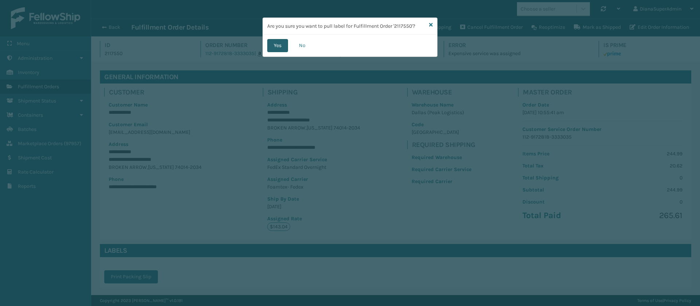
click at [279, 43] on button "Yes" at bounding box center [277, 45] width 21 height 13
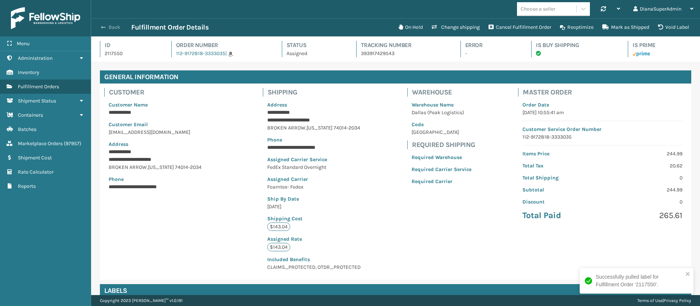
click at [111, 24] on button "Back" at bounding box center [115, 27] width 34 height 7
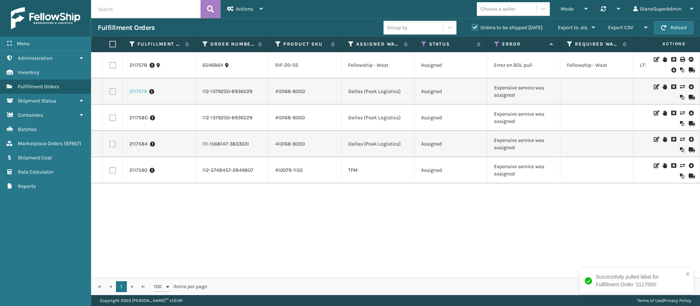
click at [139, 90] on link "2117579" at bounding box center [138, 91] width 18 height 7
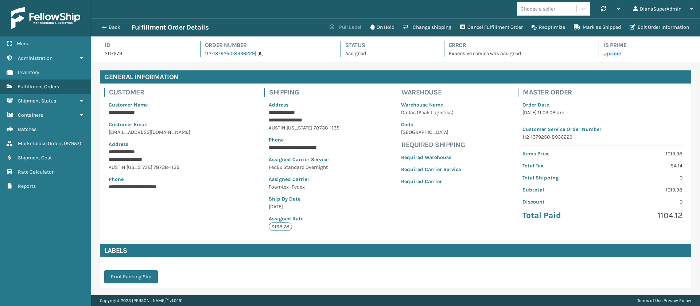
click at [352, 27] on button "Pull Label" at bounding box center [345, 27] width 40 height 15
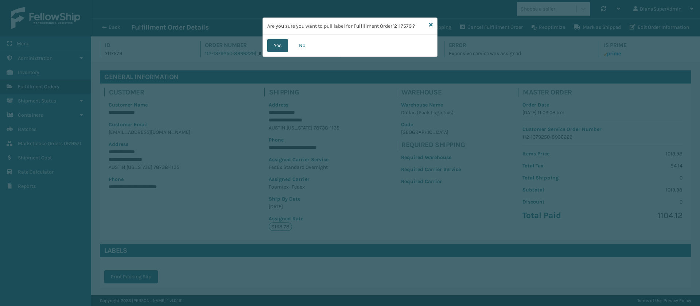
click at [273, 43] on button "Yes" at bounding box center [277, 45] width 21 height 13
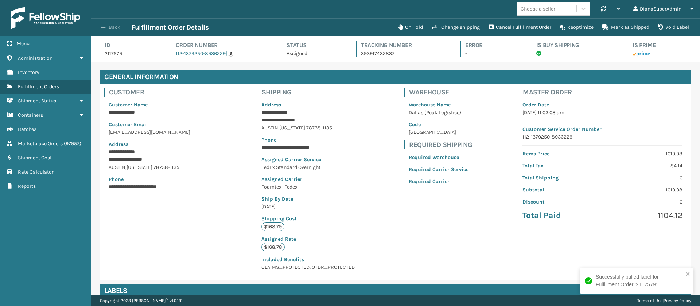
click at [107, 26] on button "Back" at bounding box center [115, 27] width 34 height 7
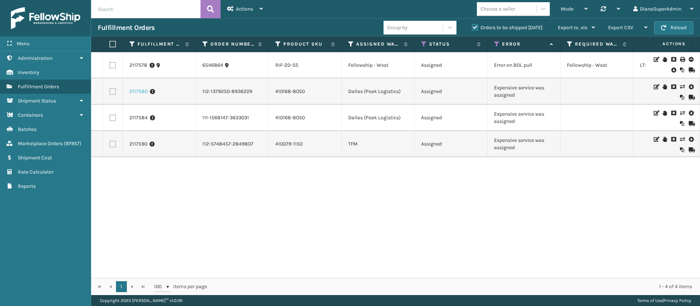
click at [135, 92] on link "2117580" at bounding box center [138, 91] width 18 height 7
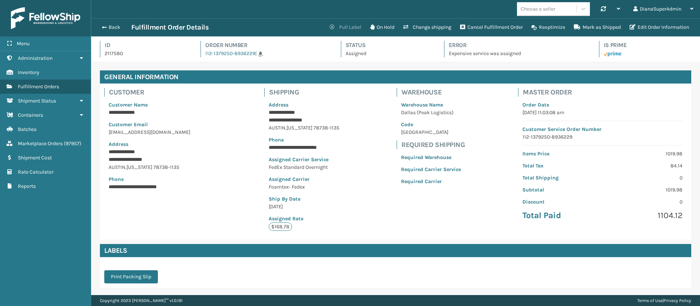
click at [342, 29] on button "Pull Label" at bounding box center [345, 27] width 40 height 15
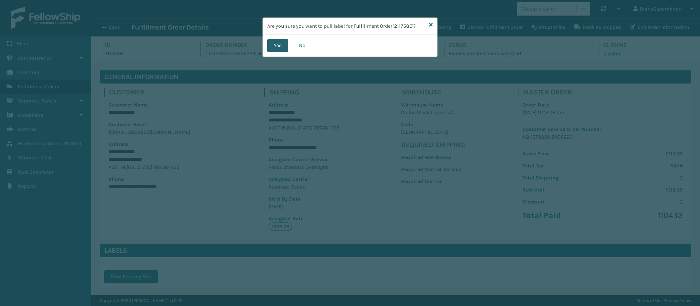
click at [280, 42] on button "Yes" at bounding box center [277, 45] width 21 height 13
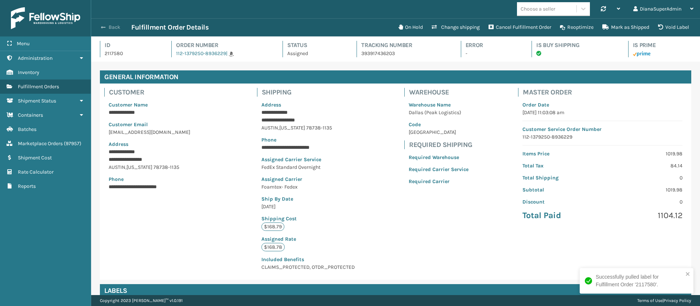
click at [110, 26] on button "Back" at bounding box center [115, 27] width 34 height 7
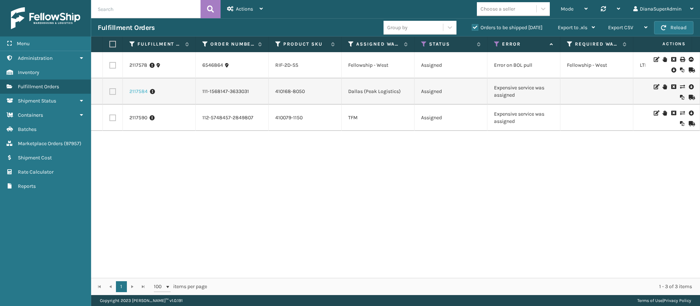
click at [140, 90] on link "2117584" at bounding box center [138, 91] width 18 height 7
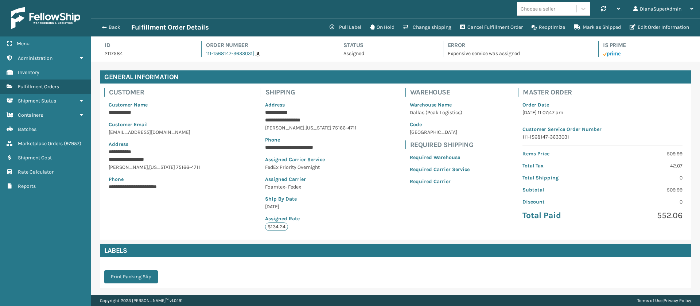
scroll to position [18, 609]
click at [346, 30] on button "Pull Label" at bounding box center [345, 27] width 40 height 15
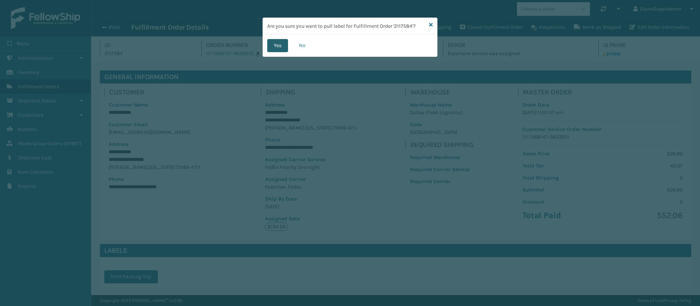
click at [279, 44] on button "Yes" at bounding box center [277, 45] width 21 height 13
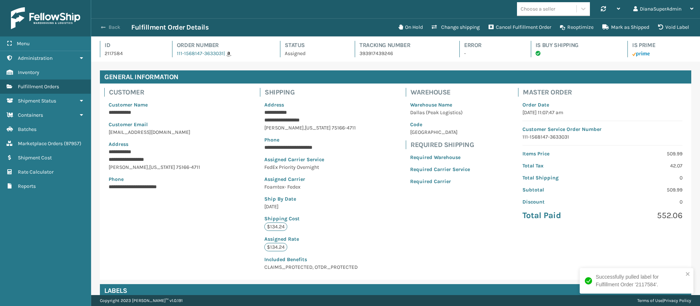
click at [104, 25] on span "button" at bounding box center [103, 27] width 4 height 5
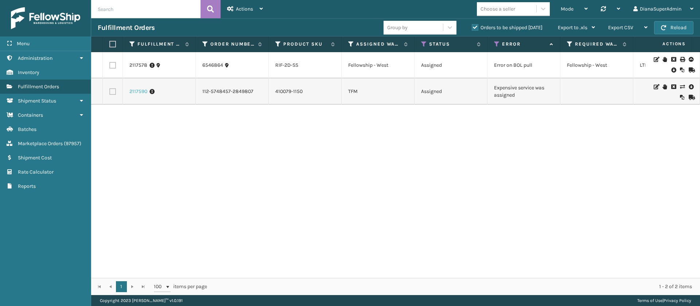
click at [141, 92] on link "2117590" at bounding box center [138, 91] width 18 height 7
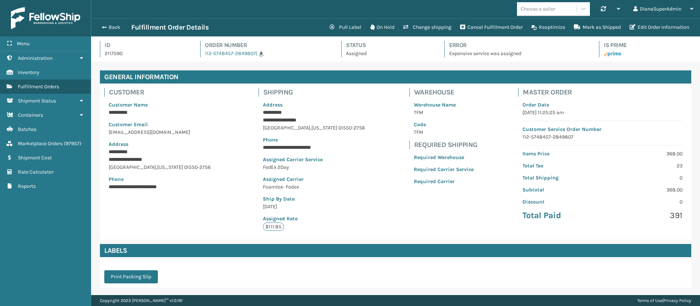
scroll to position [18, 609]
click at [352, 30] on button "Pull Label" at bounding box center [345, 27] width 40 height 15
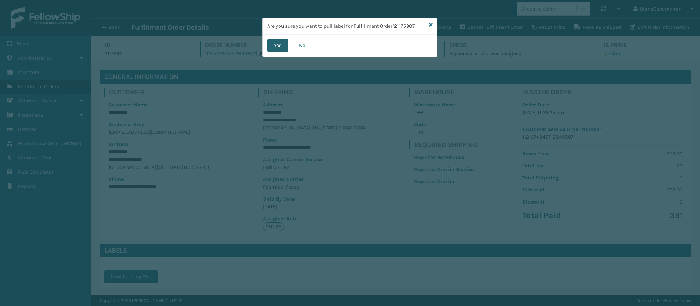
click at [275, 45] on button "Yes" at bounding box center [277, 45] width 21 height 13
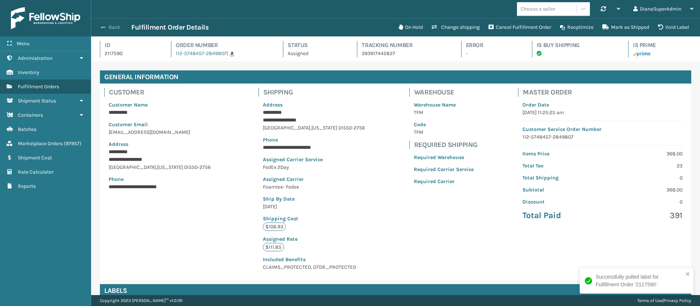
click at [106, 28] on button "Back" at bounding box center [115, 27] width 34 height 7
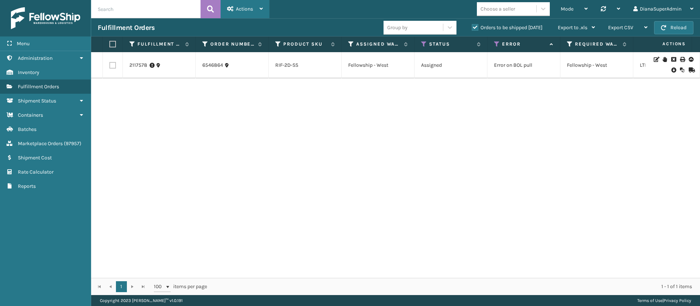
click at [247, 7] on span "Actions" at bounding box center [244, 9] width 17 height 6
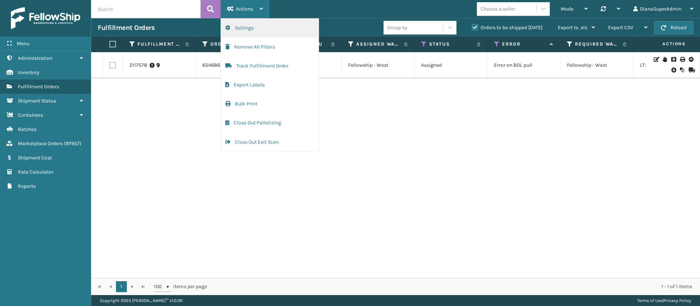
click at [261, 27] on button "Settings" at bounding box center [270, 28] width 98 height 19
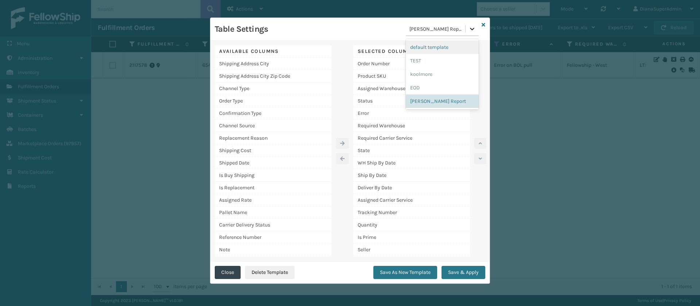
click at [472, 32] on icon at bounding box center [472, 28] width 7 height 7
click at [429, 84] on div "EOD" at bounding box center [442, 87] width 73 height 13
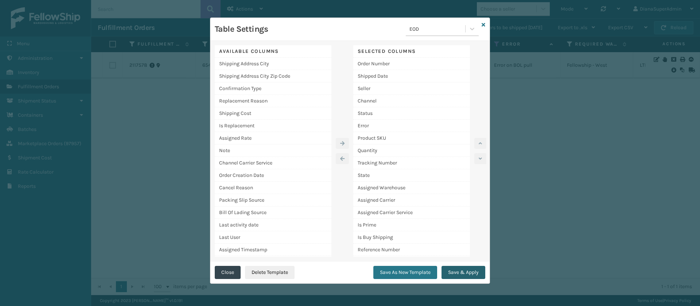
click at [462, 276] on button "Save & Apply" at bounding box center [464, 272] width 44 height 13
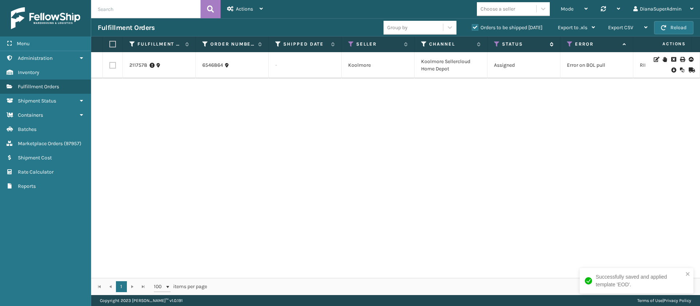
click at [495, 44] on icon at bounding box center [497, 44] width 6 height 7
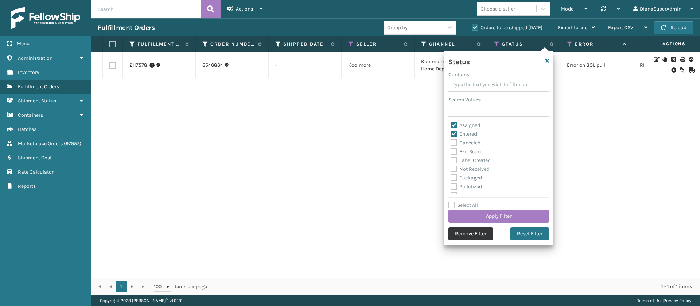
click at [465, 231] on button "Remove Filter" at bounding box center [471, 233] width 44 height 13
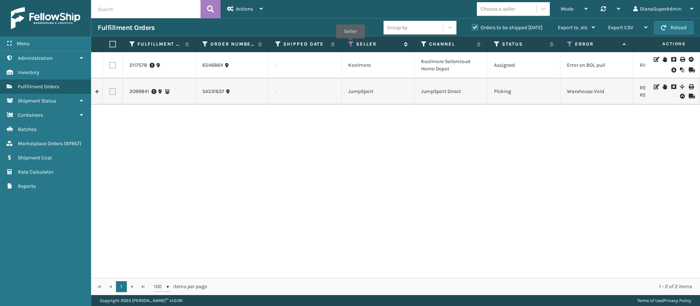
click at [350, 43] on icon at bounding box center [351, 44] width 6 height 7
click at [559, 128] on div "2117578 6546864 - Koolmore Koolmore Sellercloud Home Depot Assigned Error on BO…" at bounding box center [395, 165] width 609 height 226
